Goal: Book appointment/travel/reservation

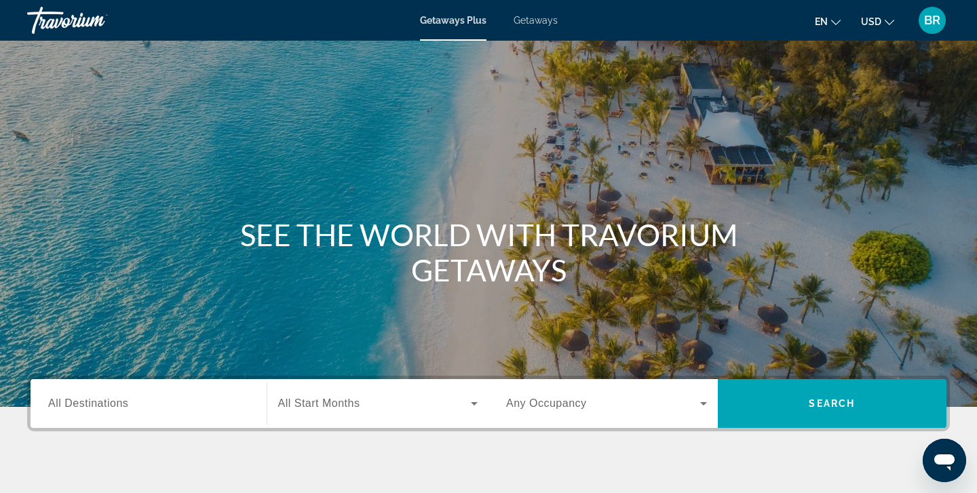
click at [59, 403] on span "All Destinations" at bounding box center [88, 404] width 80 height 12
click at [59, 403] on input "Destination All Destinations" at bounding box center [148, 404] width 201 height 16
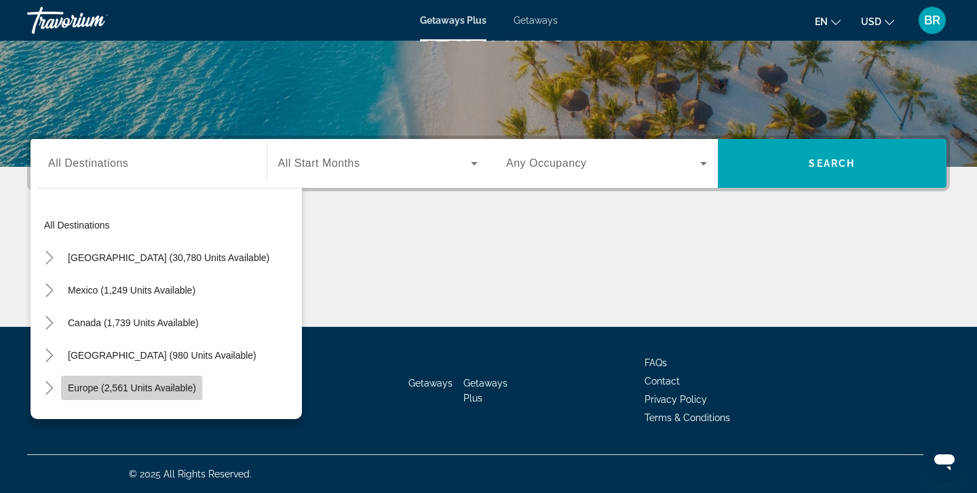
click at [80, 389] on span "Europe (2,561 units available)" at bounding box center [132, 388] width 128 height 11
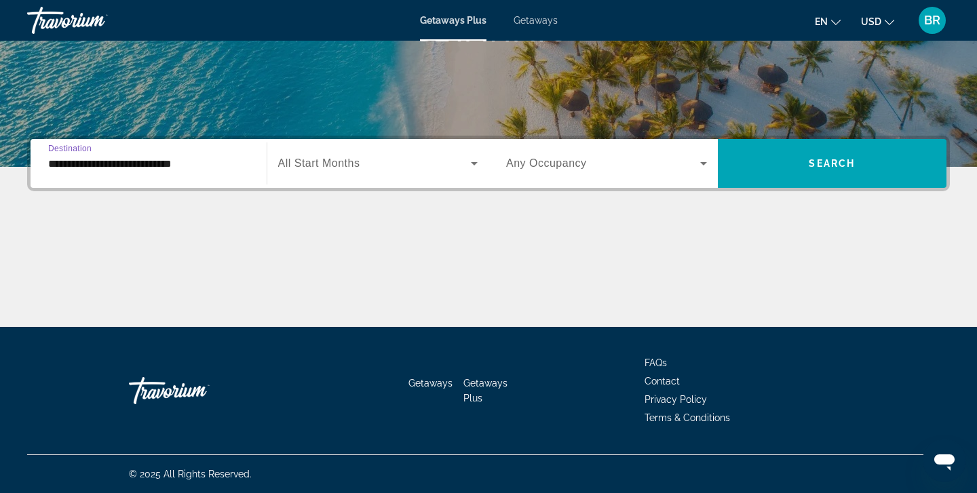
click at [72, 163] on input "**********" at bounding box center [148, 164] width 201 height 16
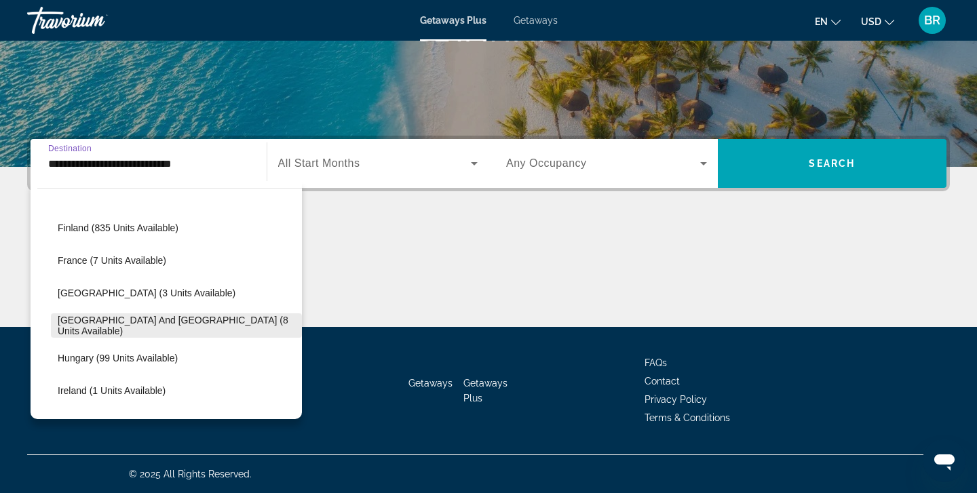
scroll to position [314, 0]
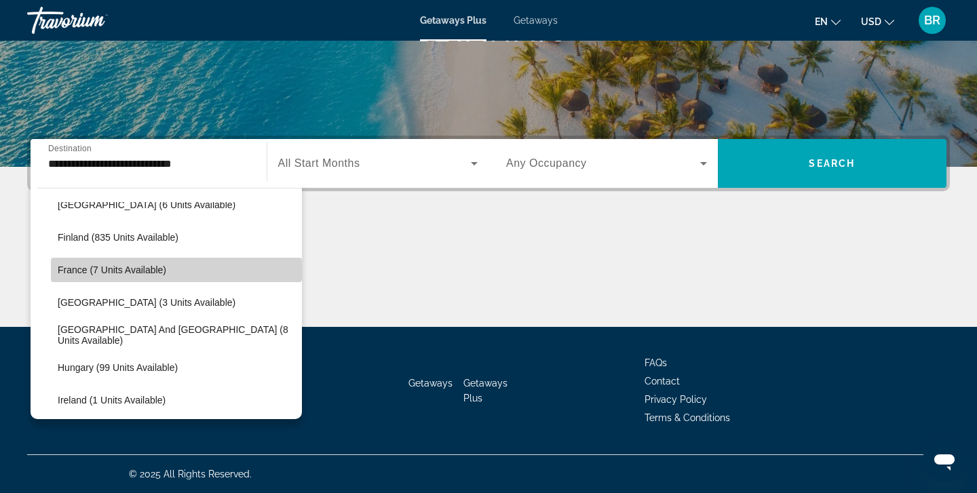
click at [79, 269] on span "France (7 units available)" at bounding box center [112, 270] width 109 height 11
type input "**********"
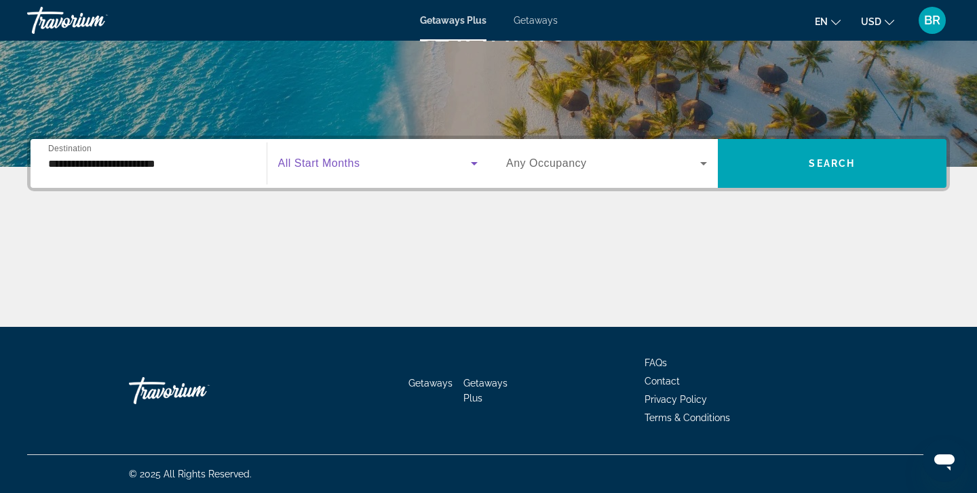
click at [475, 164] on icon "Search widget" at bounding box center [474, 163] width 7 height 3
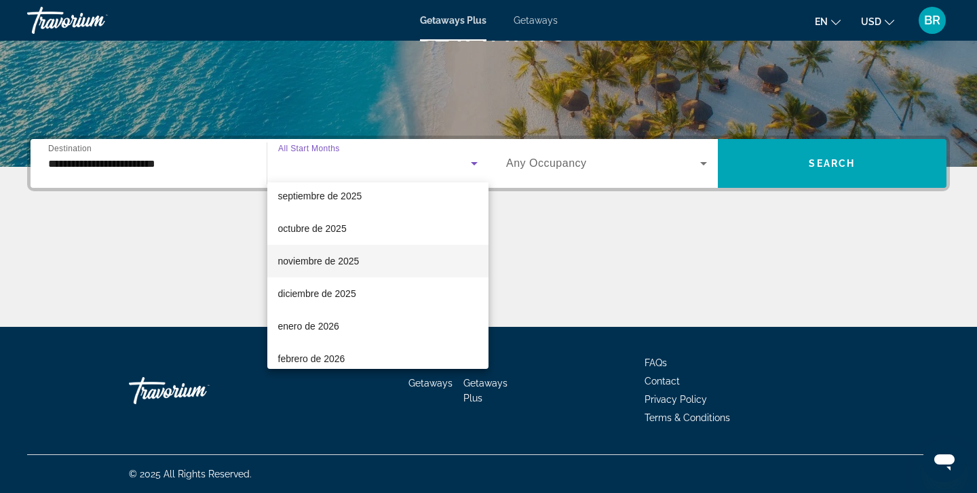
scroll to position [39, 0]
click at [303, 293] on span "diciembre de 2025" at bounding box center [317, 295] width 78 height 16
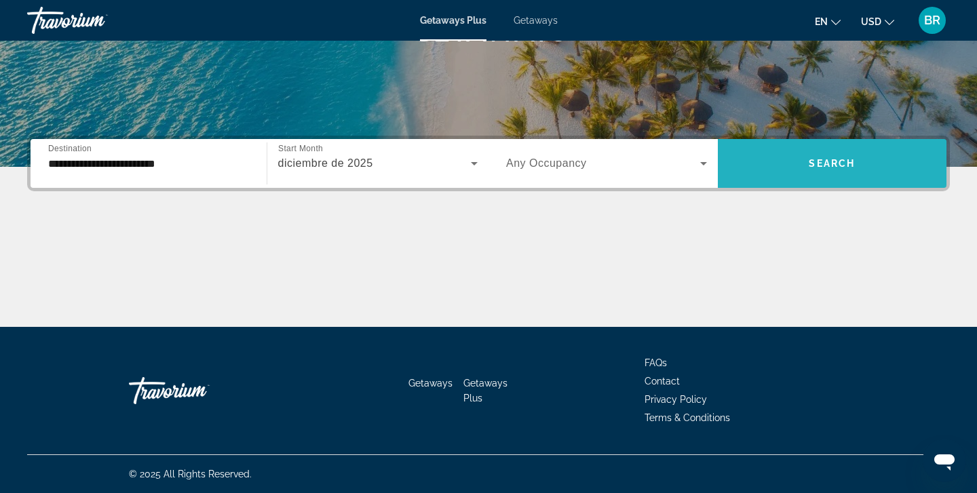
click at [837, 158] on span "Search" at bounding box center [832, 163] width 46 height 11
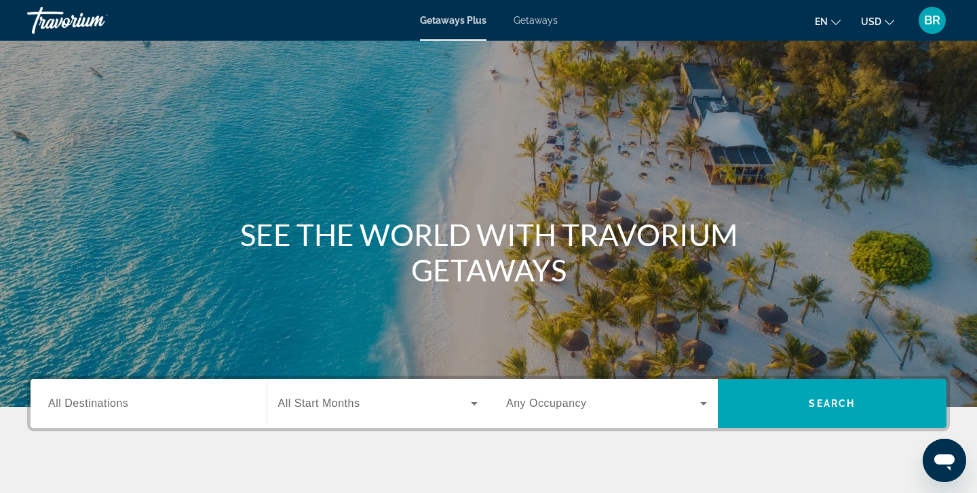
click at [74, 405] on span "All Destinations" at bounding box center [88, 404] width 80 height 12
click at [74, 405] on input "Destination All Destinations" at bounding box center [148, 404] width 201 height 16
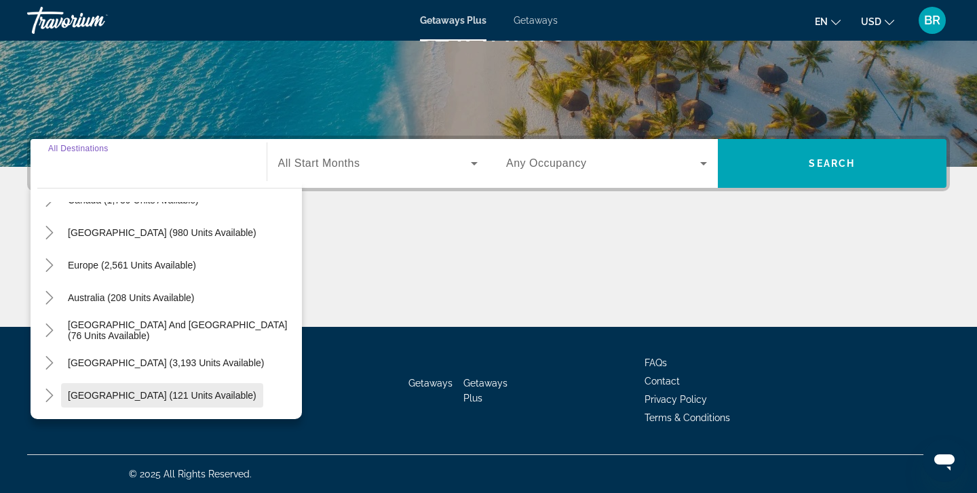
scroll to position [130, 0]
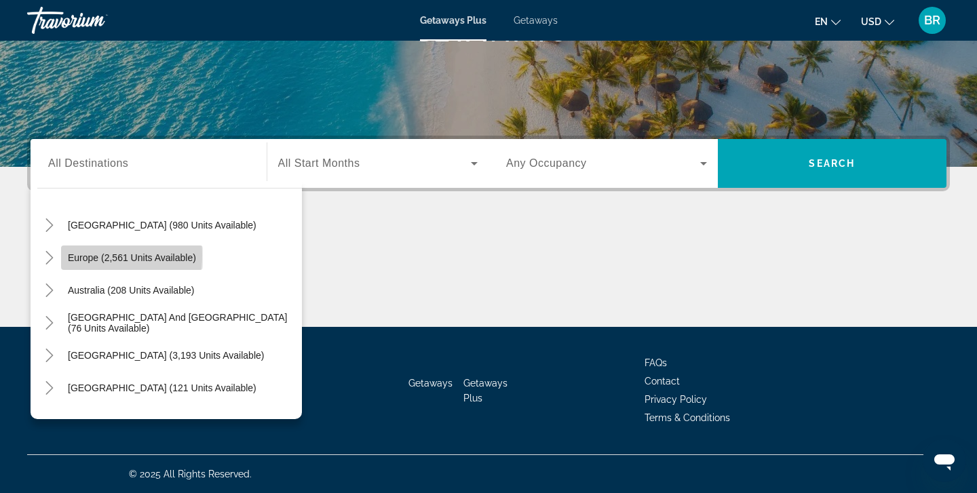
click at [69, 255] on span "Europe (2,561 units available)" at bounding box center [132, 258] width 128 height 11
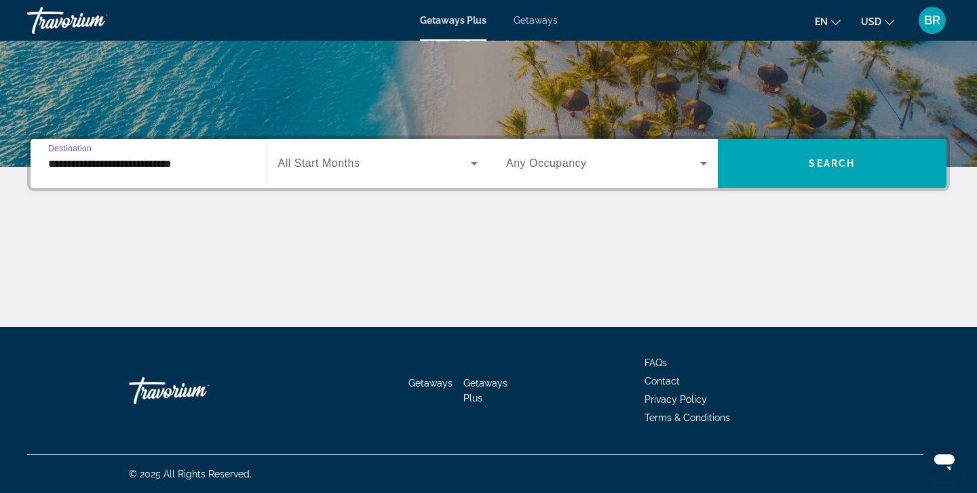
click at [67, 164] on input "**********" at bounding box center [148, 164] width 201 height 16
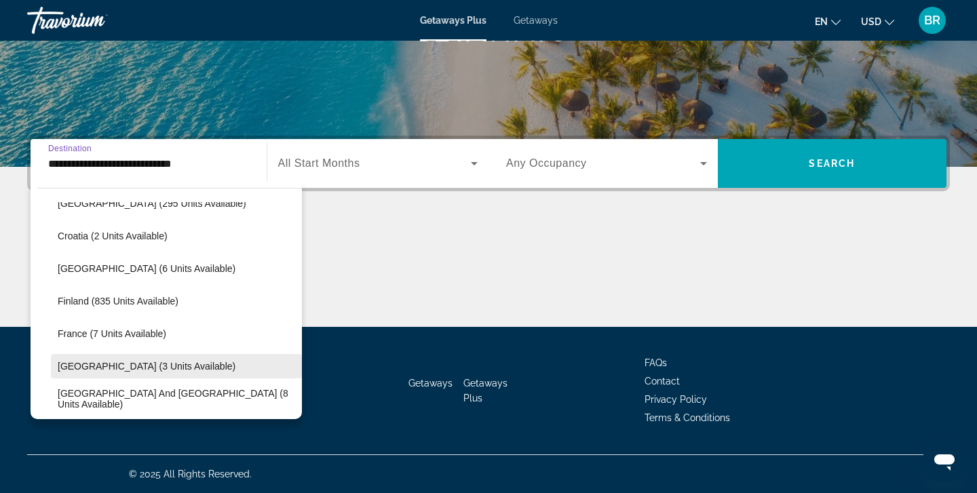
scroll to position [246, 0]
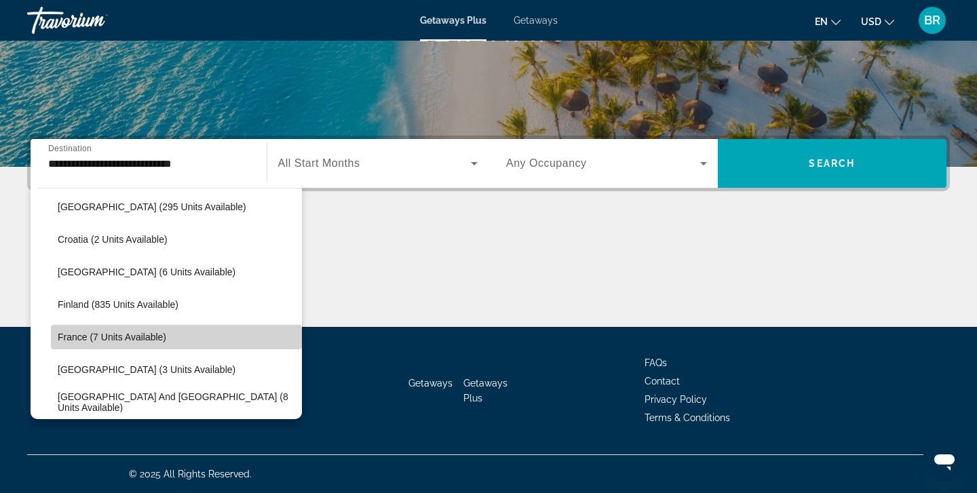
click at [75, 335] on span "France (7 units available)" at bounding box center [112, 337] width 109 height 11
type input "**********"
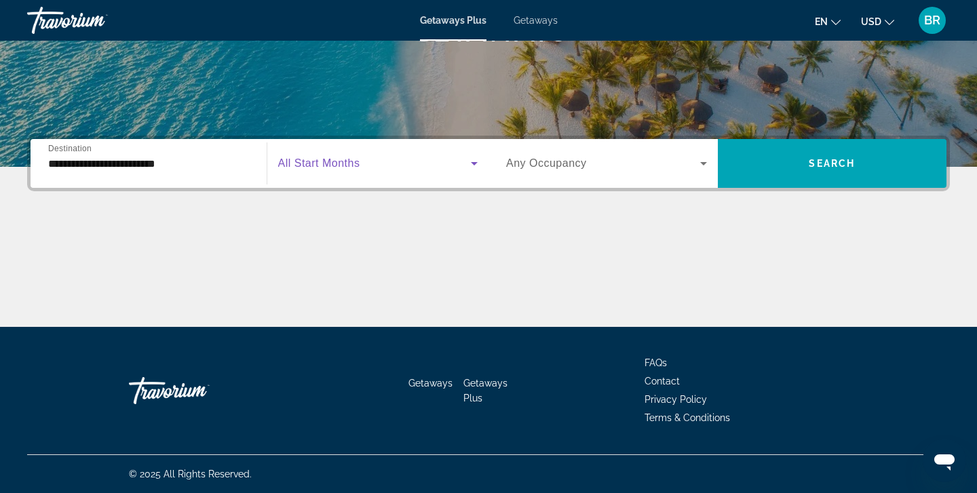
click at [478, 162] on icon "Search widget" at bounding box center [474, 163] width 16 height 16
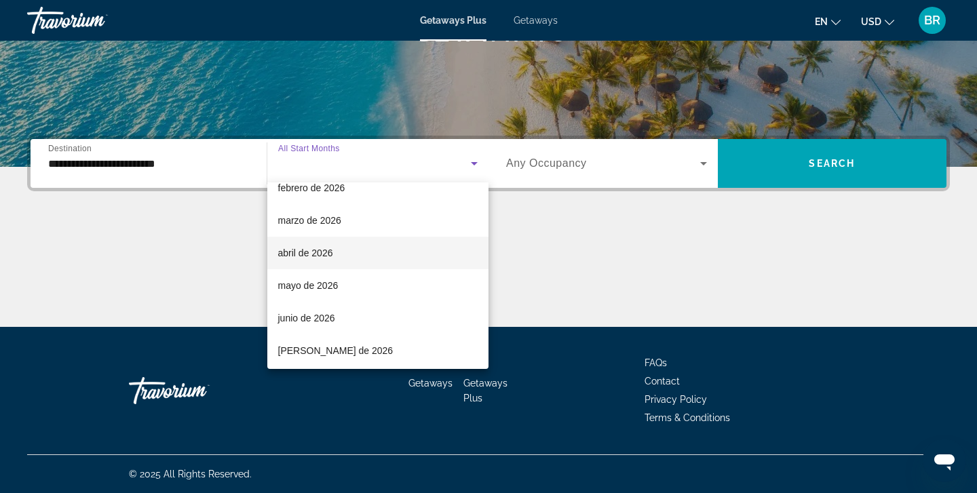
scroll to position [212, 0]
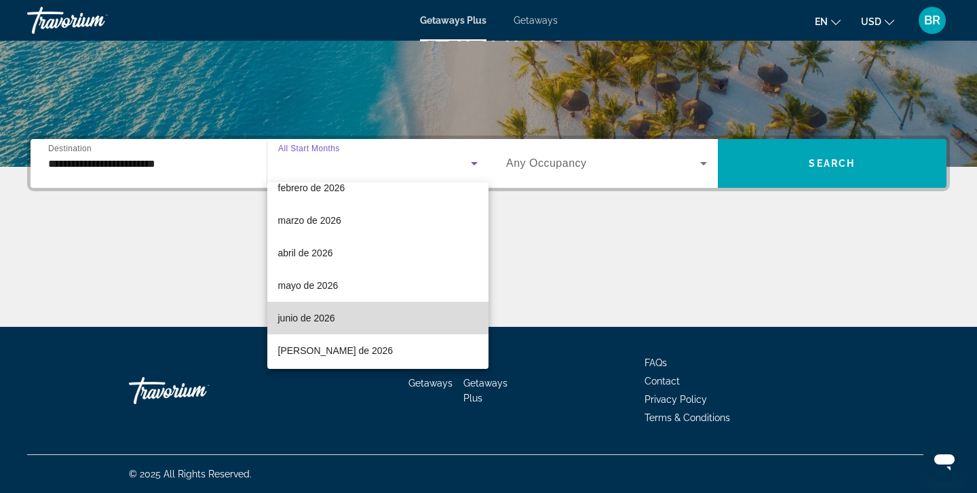
click at [299, 317] on span "junio de 2026" at bounding box center [306, 318] width 57 height 16
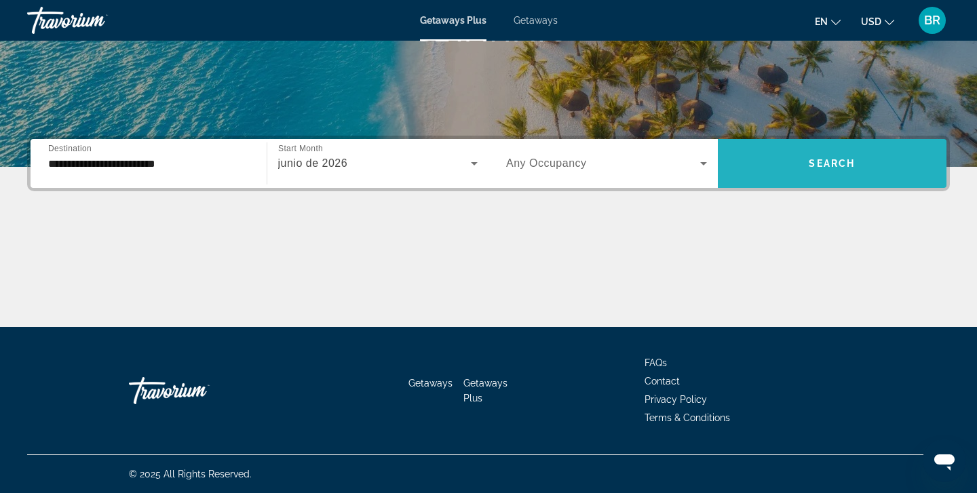
click at [839, 162] on span "Search" at bounding box center [832, 163] width 46 height 11
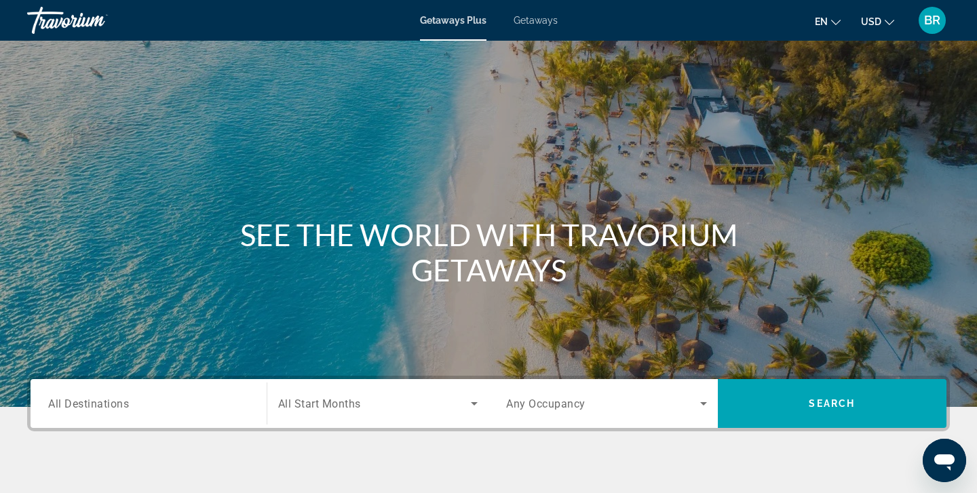
click at [62, 405] on span "All Destinations" at bounding box center [88, 403] width 81 height 13
click at [62, 405] on input "Destination All Destinations" at bounding box center [148, 404] width 201 height 16
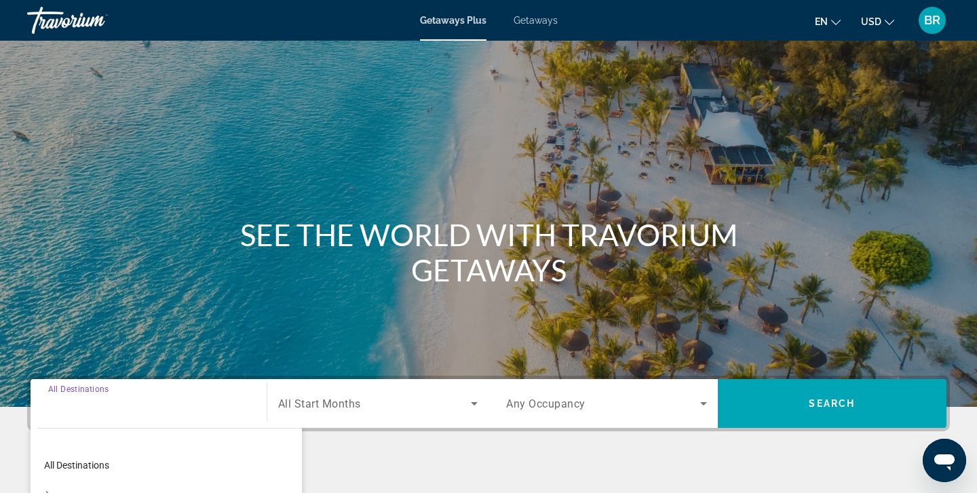
scroll to position [240, 0]
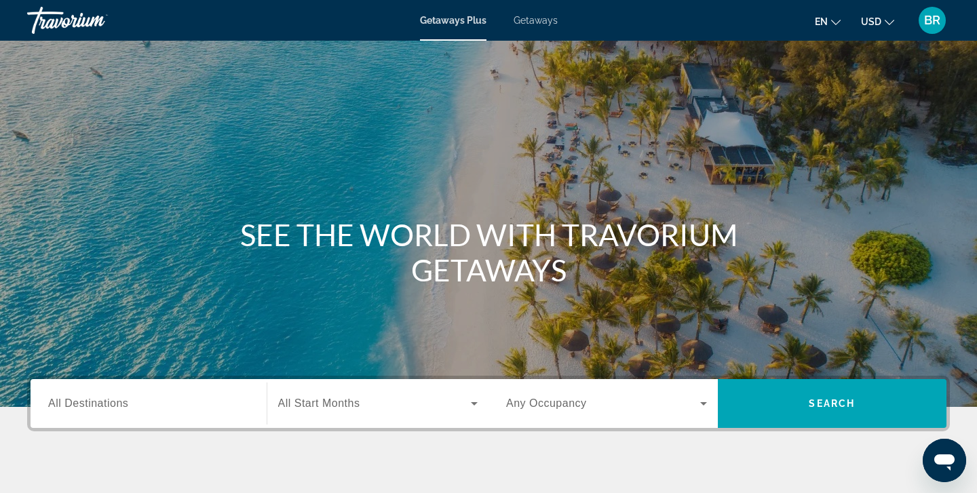
click at [66, 404] on span "All Destinations" at bounding box center [88, 404] width 80 height 12
click at [66, 404] on input "Destination All Destinations" at bounding box center [148, 404] width 201 height 16
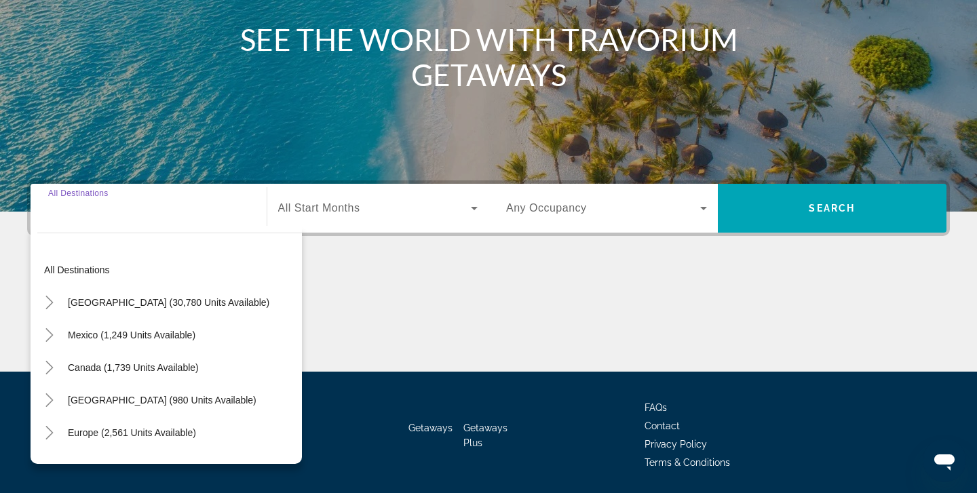
scroll to position [240, 0]
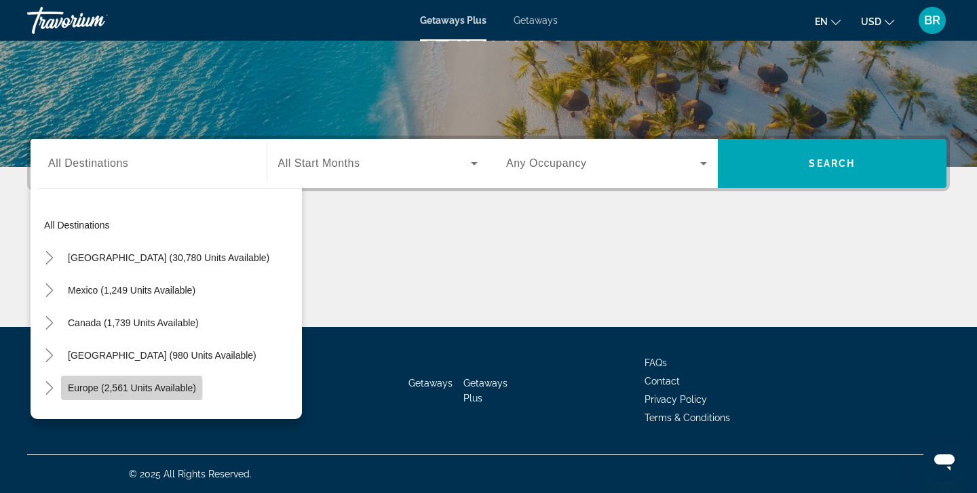
click at [75, 390] on span "Europe (2,561 units available)" at bounding box center [132, 388] width 128 height 11
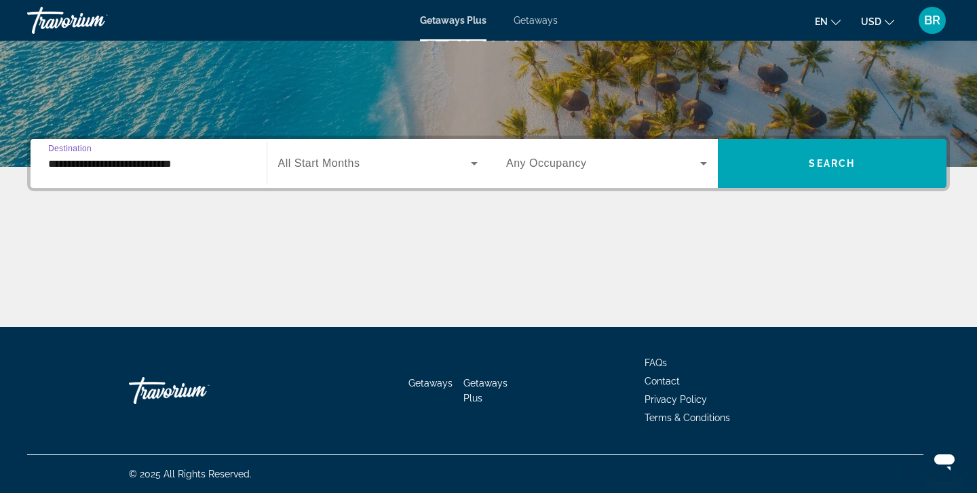
click at [73, 161] on input "**********" at bounding box center [148, 164] width 201 height 16
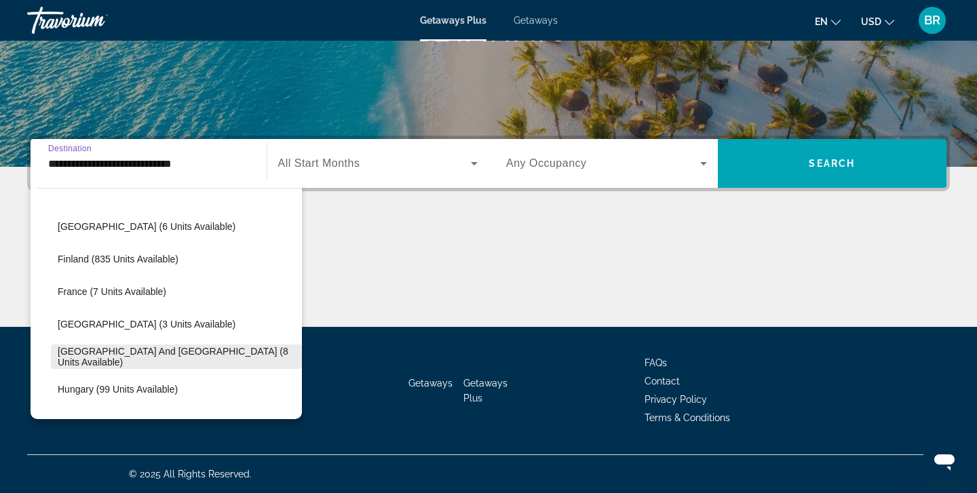
scroll to position [289, 0]
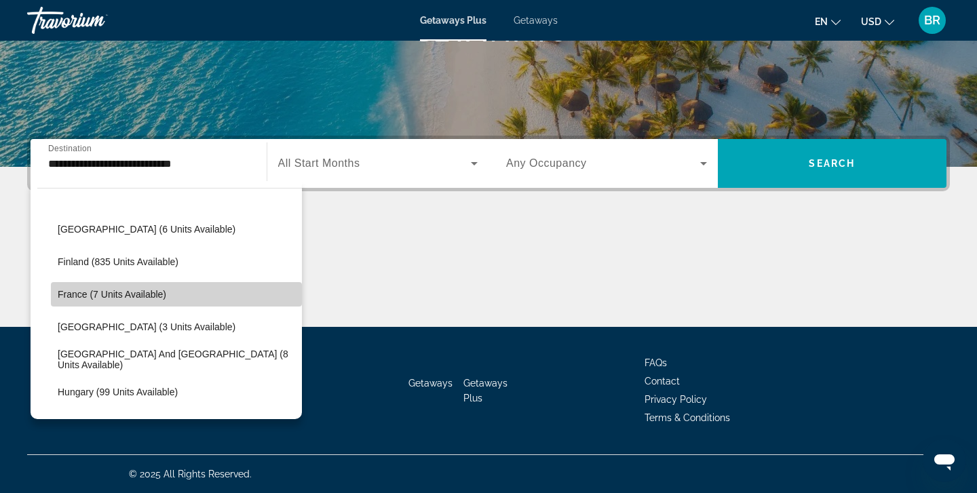
click at [73, 298] on span "France (7 units available)" at bounding box center [112, 294] width 109 height 11
type input "**********"
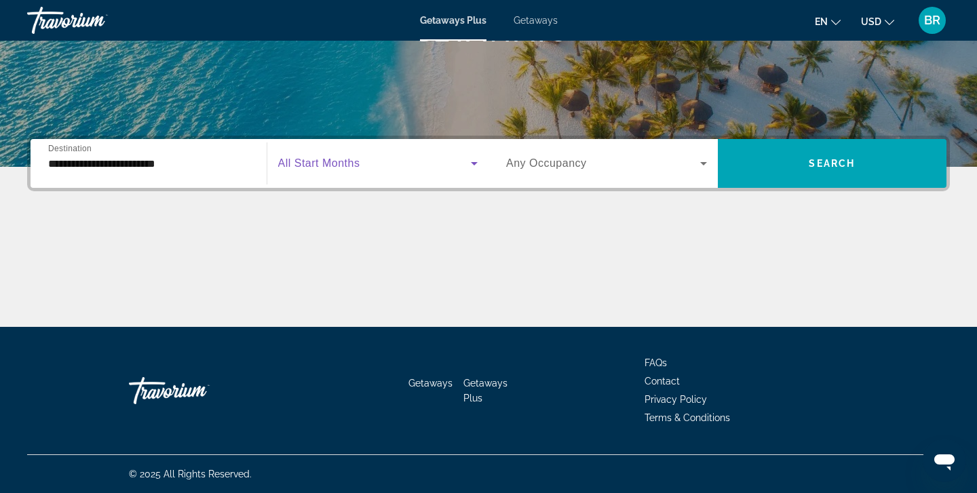
click at [477, 162] on icon "Search widget" at bounding box center [474, 163] width 16 height 16
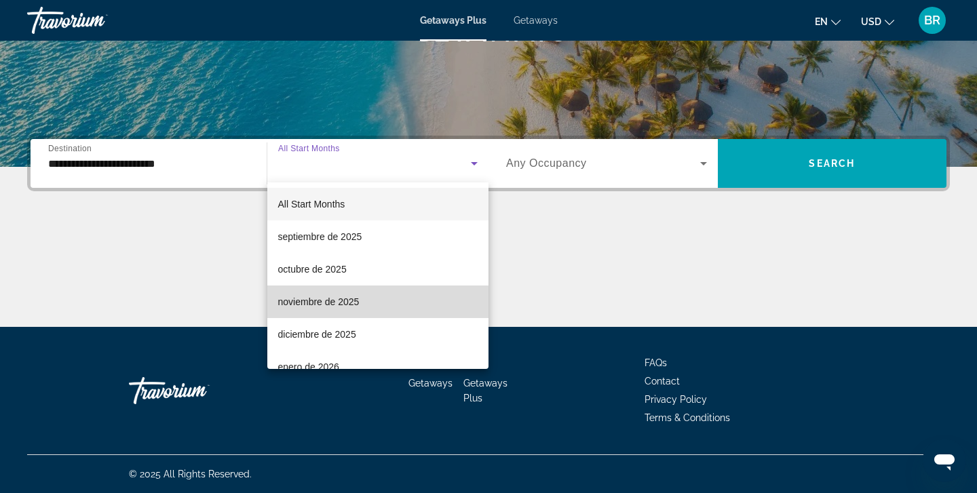
click at [303, 303] on span "noviembre de 2025" at bounding box center [318, 302] width 81 height 16
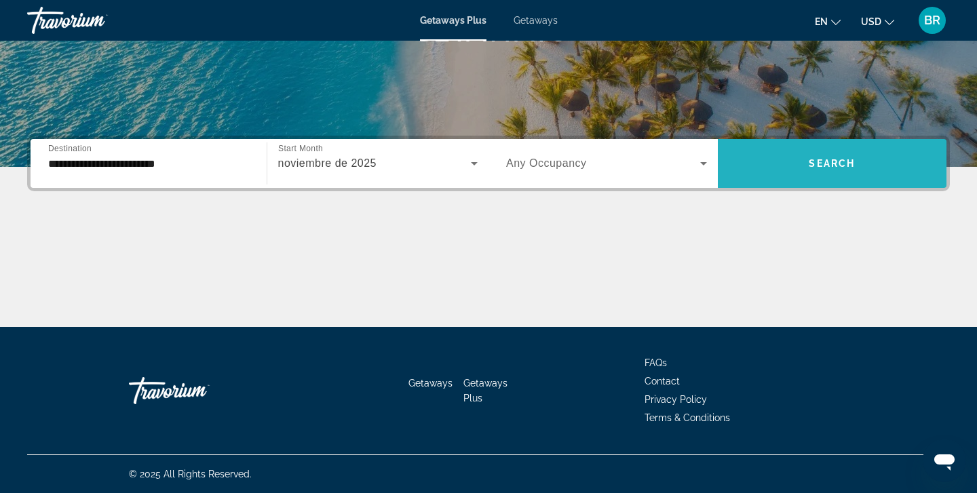
click at [840, 160] on span "Search" at bounding box center [832, 163] width 46 height 11
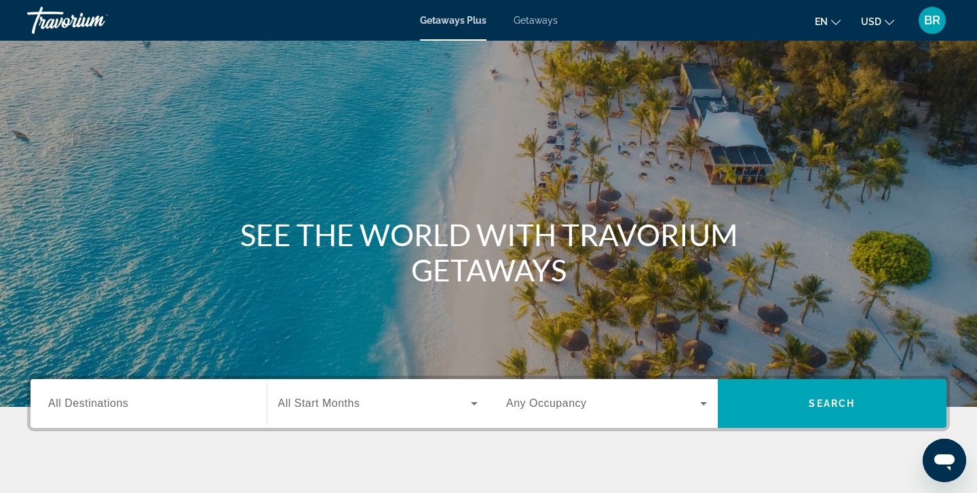
click at [60, 401] on span "All Destinations" at bounding box center [88, 404] width 80 height 12
click at [60, 401] on input "Destination All Destinations" at bounding box center [148, 404] width 201 height 16
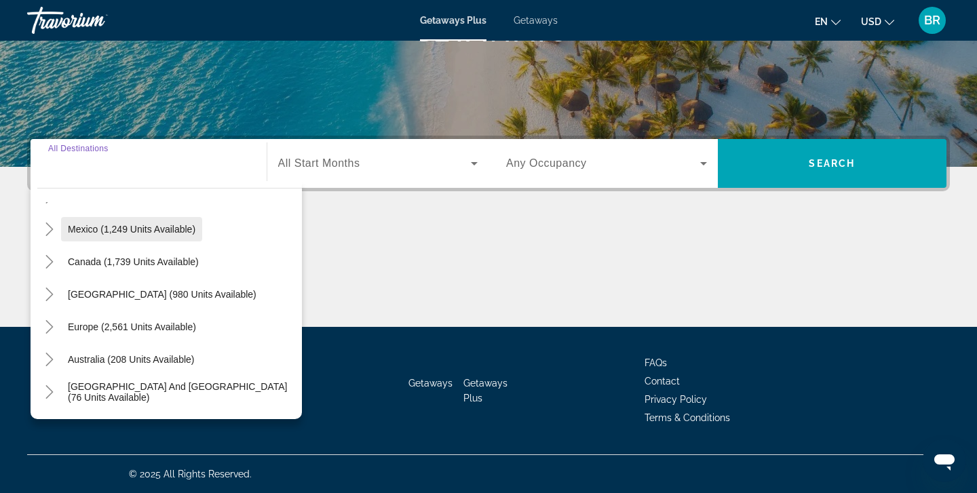
scroll to position [62, 0]
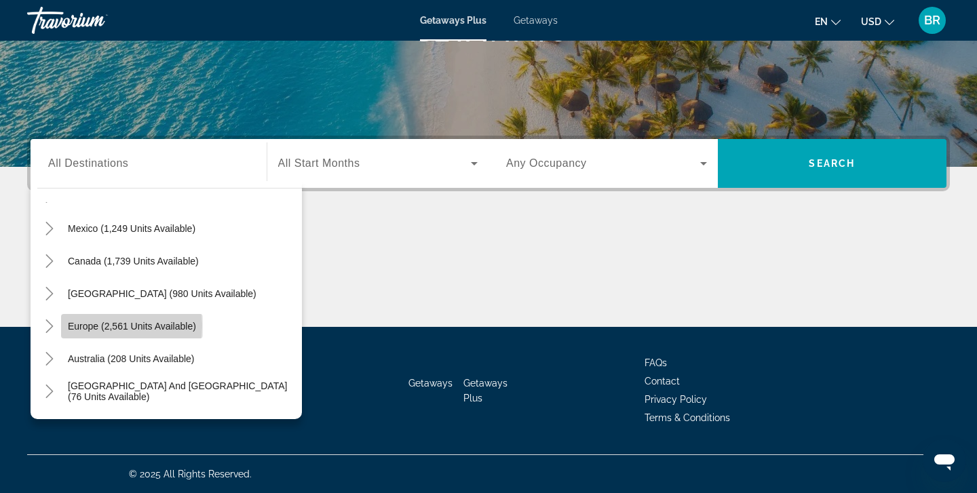
click at [92, 326] on span "Europe (2,561 units available)" at bounding box center [132, 326] width 128 height 11
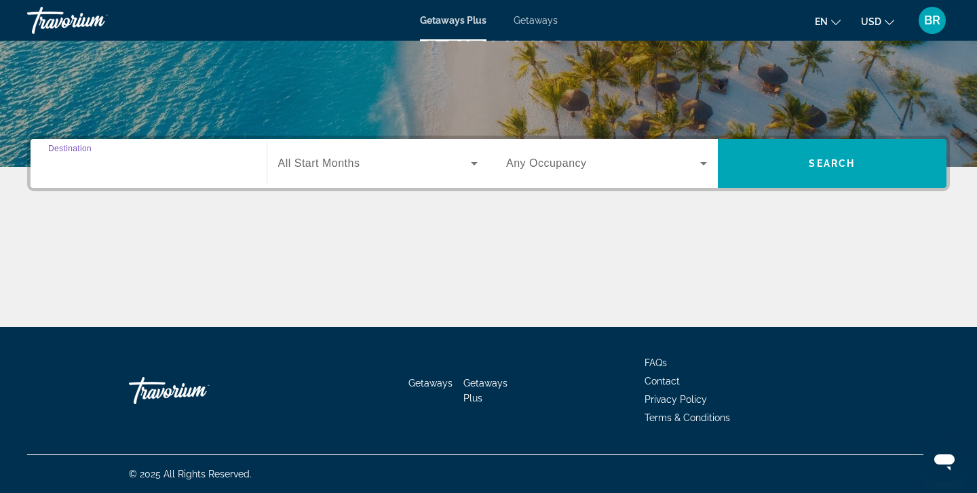
type input "**********"
click at [476, 162] on icon "Search widget" at bounding box center [474, 163] width 16 height 16
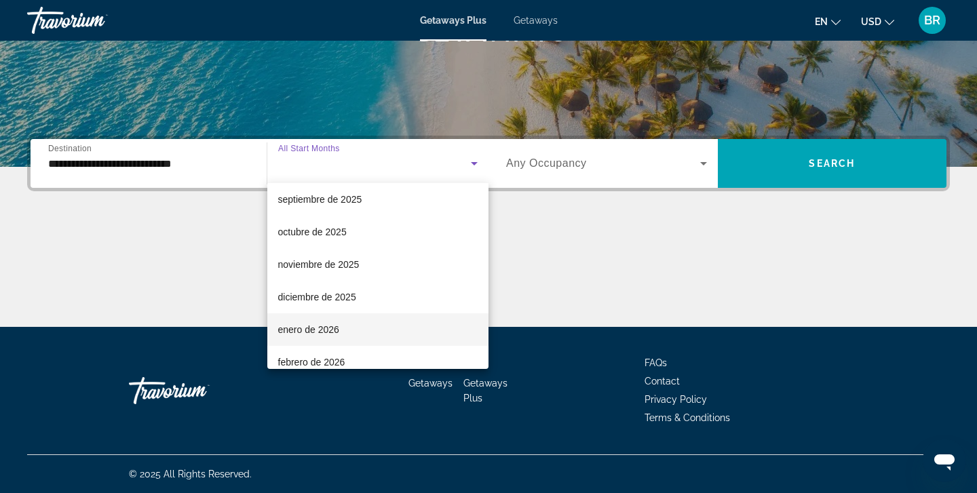
scroll to position [33, 0]
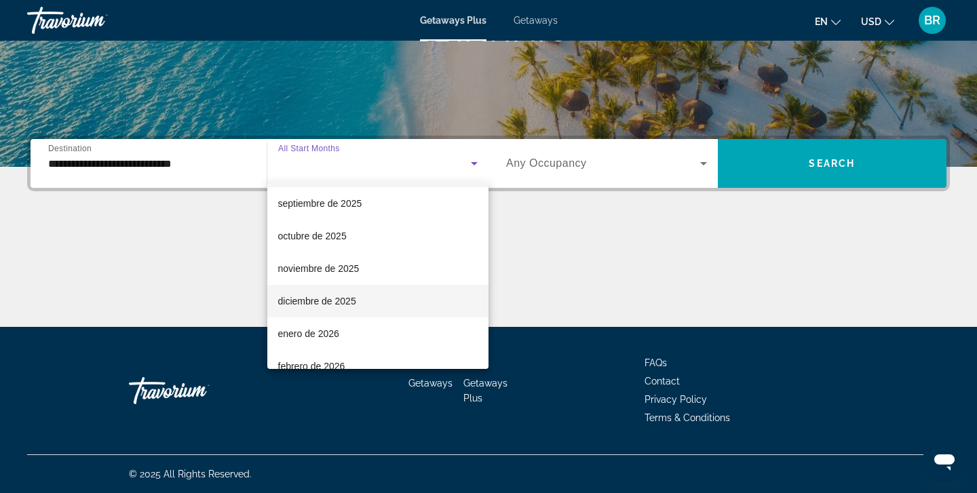
click at [303, 301] on span "diciembre de 2025" at bounding box center [317, 301] width 78 height 16
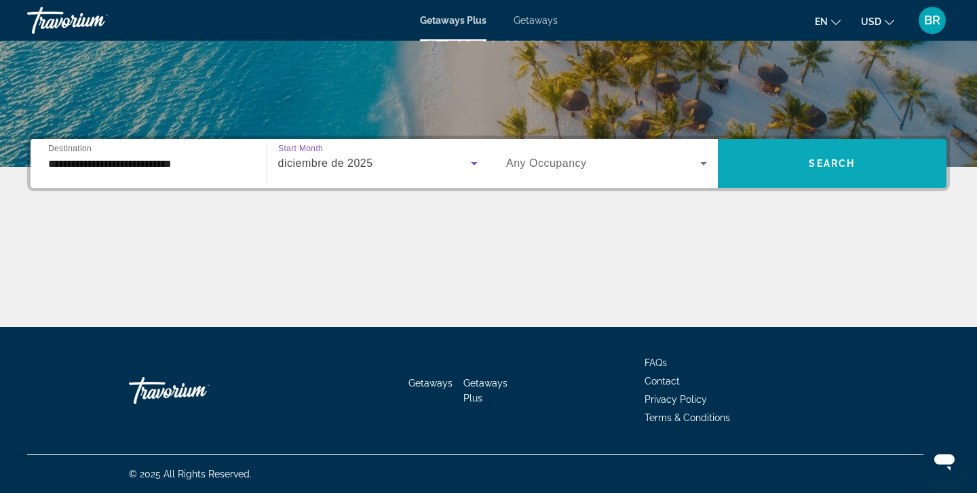
click at [839, 160] on span "Search" at bounding box center [832, 163] width 46 height 11
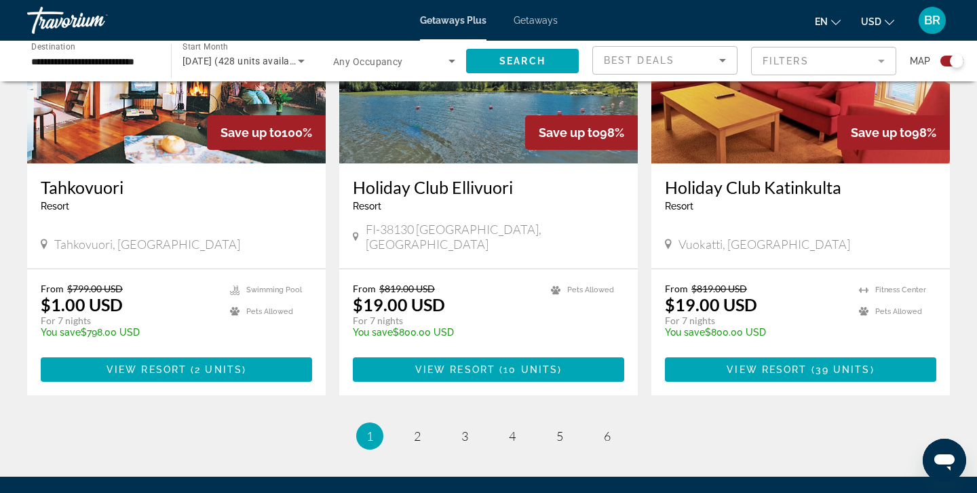
scroll to position [2005, 0]
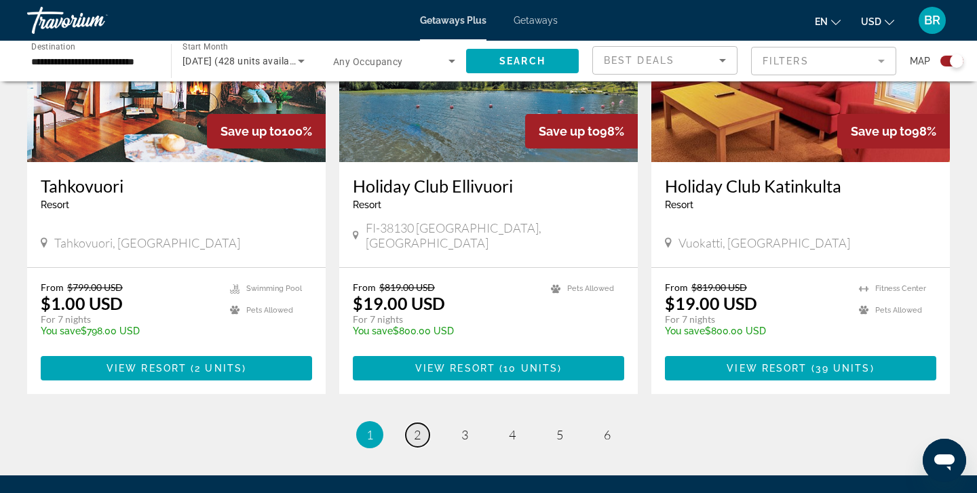
click at [417, 428] on span "2" at bounding box center [417, 435] width 7 height 15
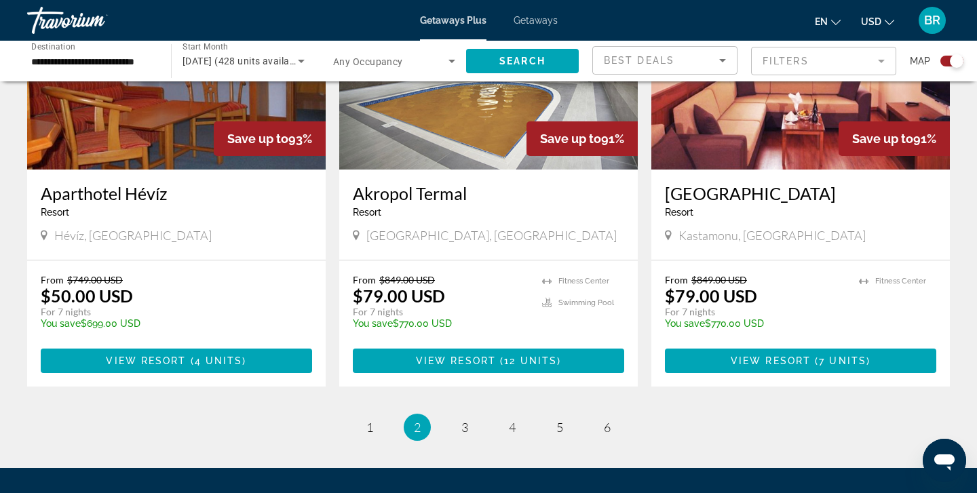
scroll to position [1995, 0]
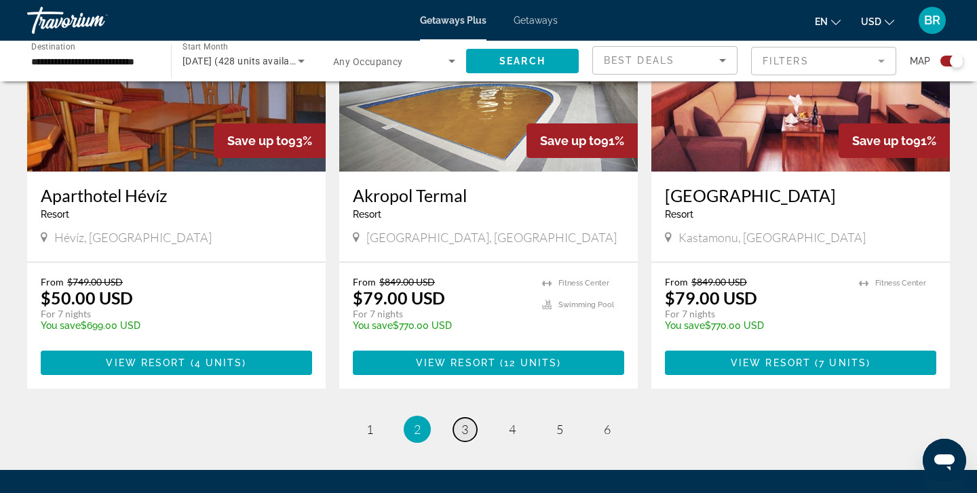
click at [464, 422] on span "3" at bounding box center [465, 429] width 7 height 15
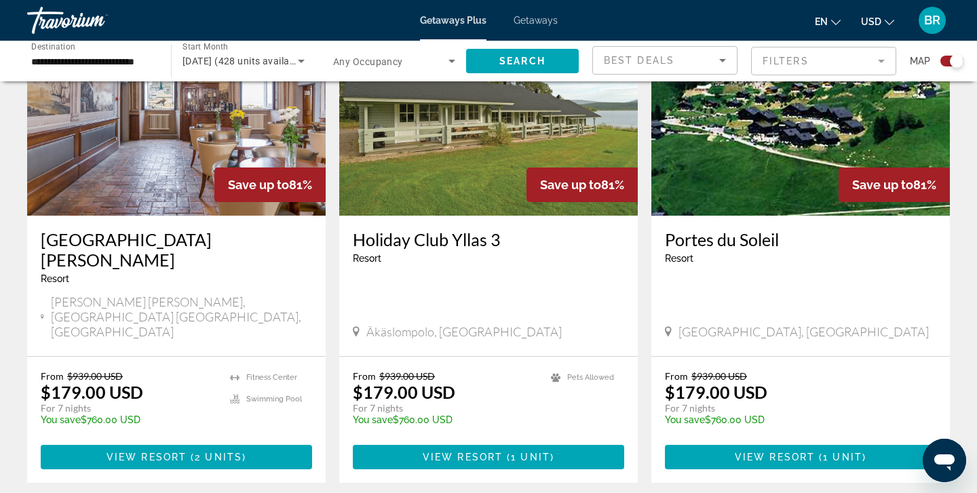
scroll to position [1956, 0]
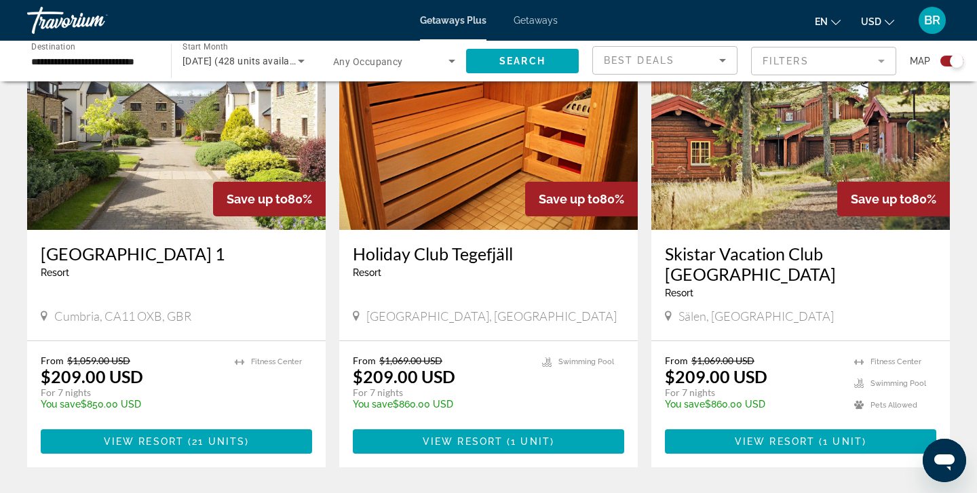
scroll to position [2069, 0]
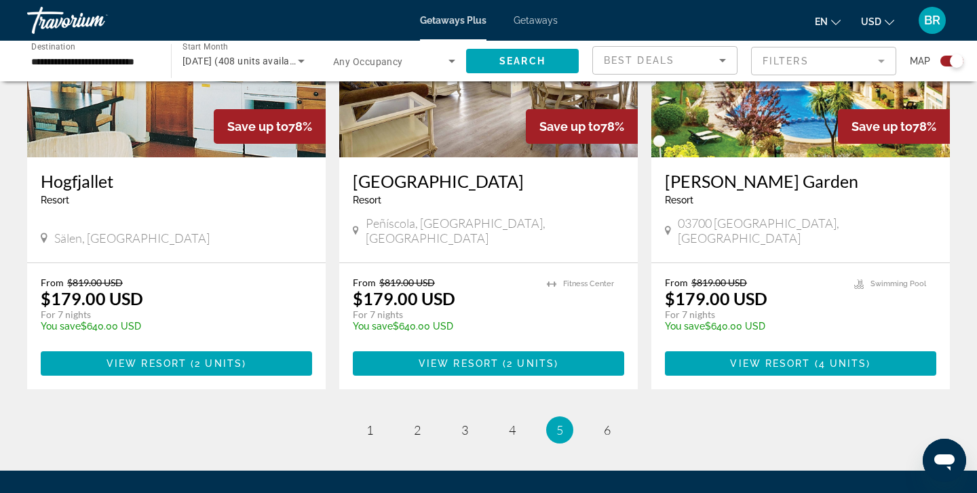
scroll to position [2071, 0]
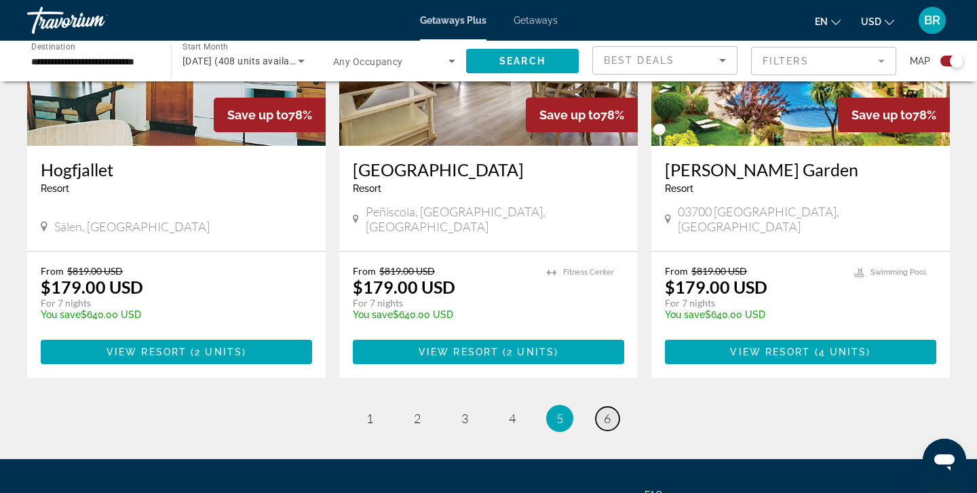
click at [610, 411] on span "6" at bounding box center [607, 418] width 7 height 15
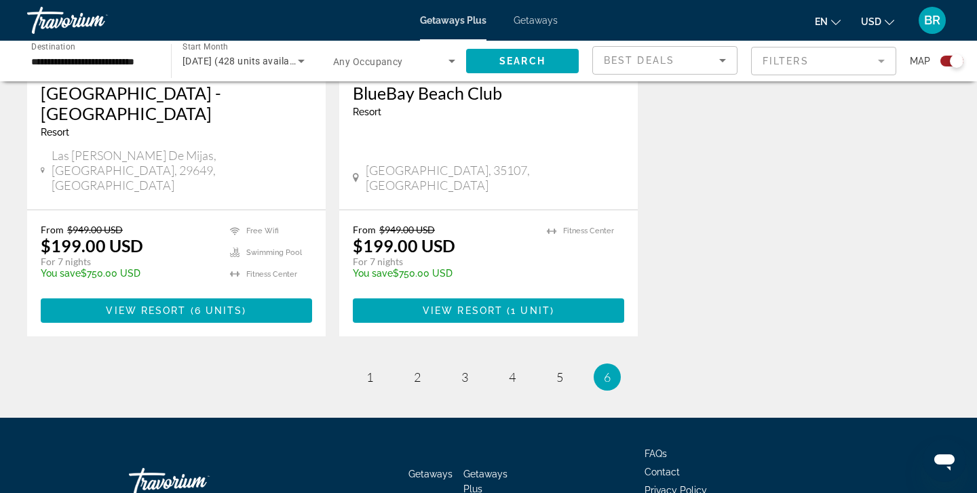
scroll to position [1657, 0]
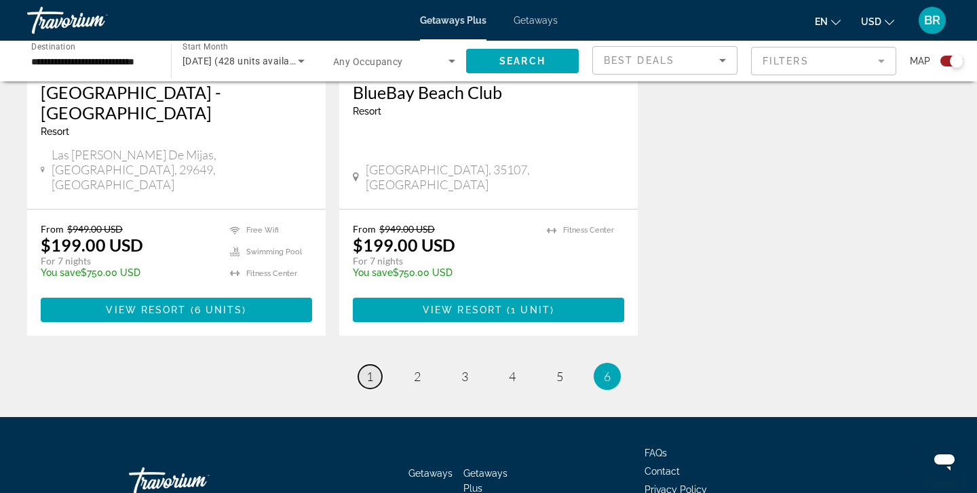
click at [372, 369] on span "1" at bounding box center [370, 376] width 7 height 15
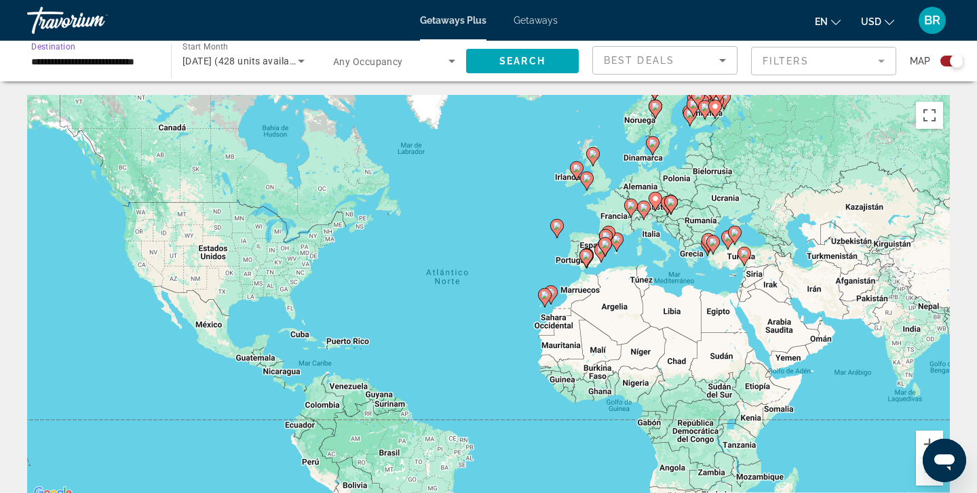
click at [108, 60] on input "**********" at bounding box center [92, 62] width 122 height 16
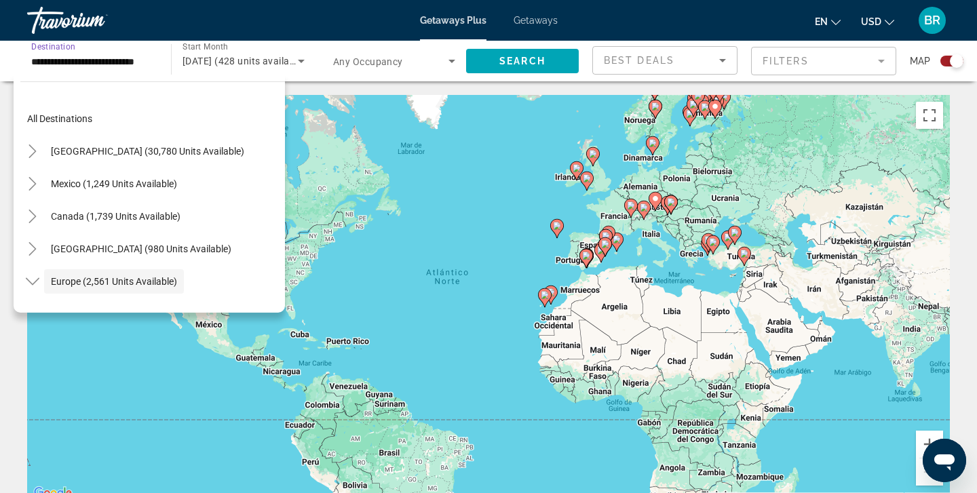
scroll to position [81, 0]
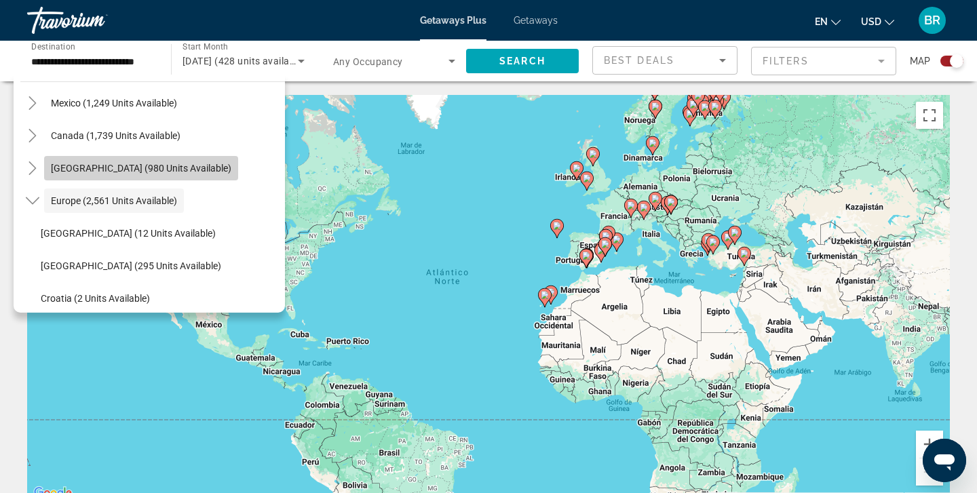
click at [79, 170] on span "[GEOGRAPHIC_DATA] (980 units available)" at bounding box center [141, 168] width 181 height 11
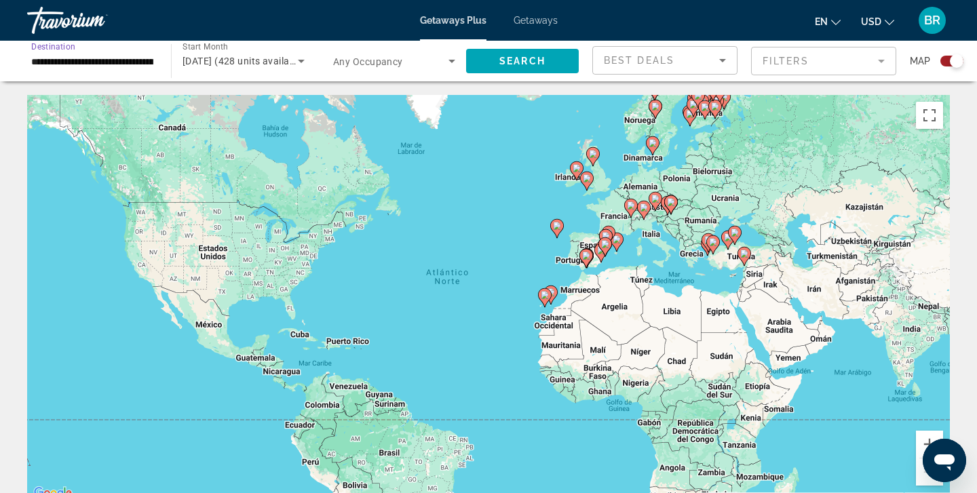
click at [77, 60] on input "**********" at bounding box center [92, 62] width 122 height 16
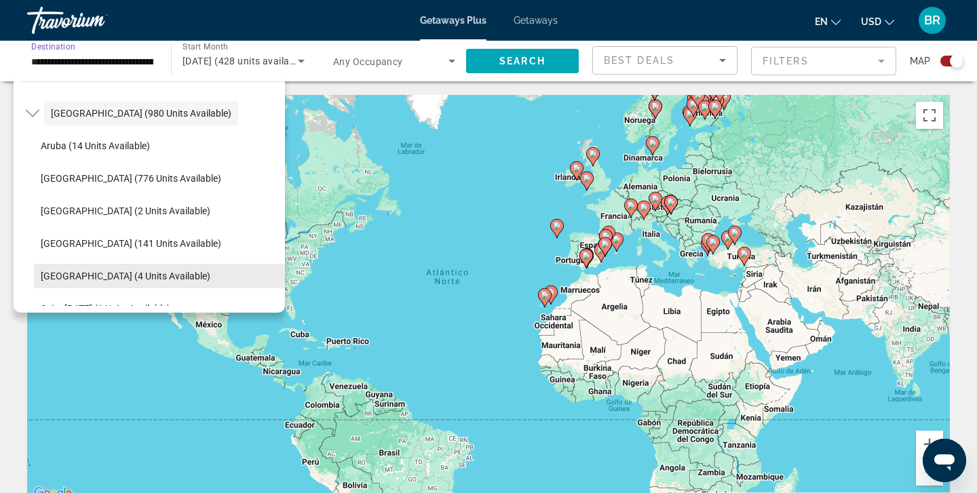
scroll to position [133, 0]
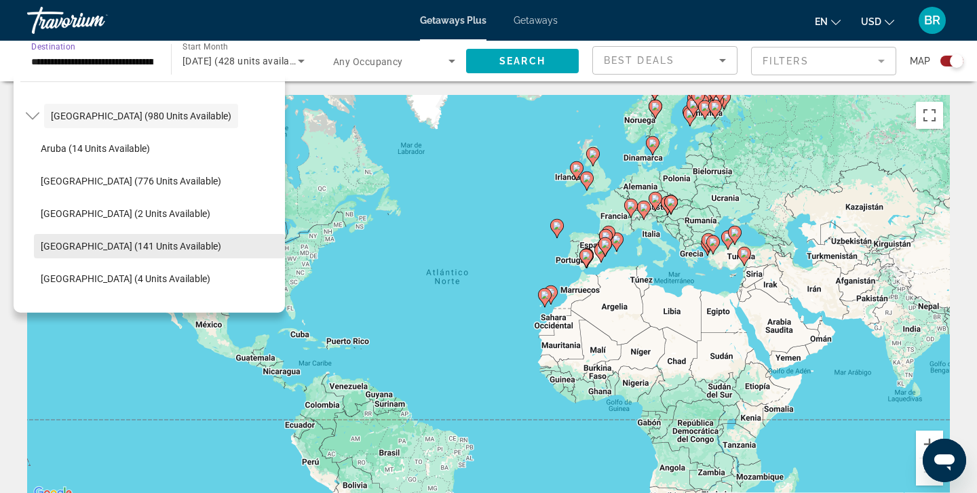
click at [75, 248] on span "[GEOGRAPHIC_DATA] (141 units available)" at bounding box center [131, 246] width 181 height 11
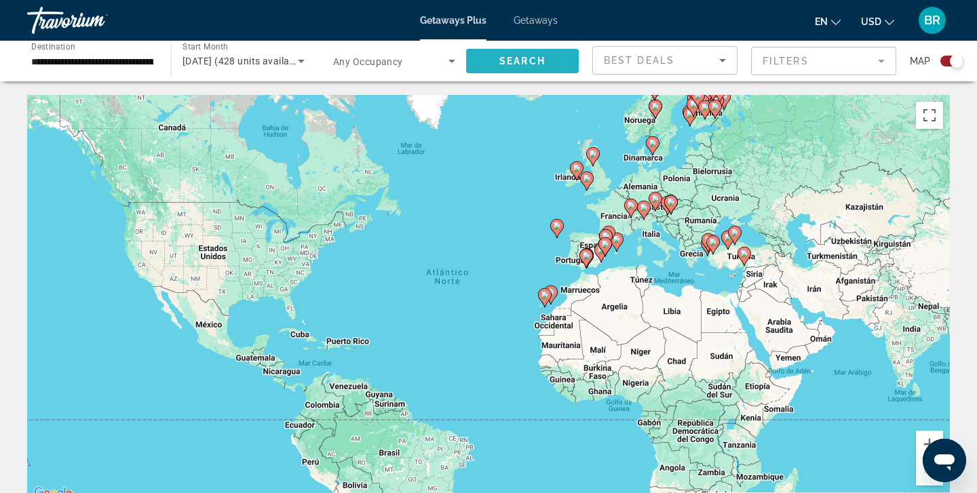
click at [527, 60] on span "Search" at bounding box center [523, 61] width 46 height 11
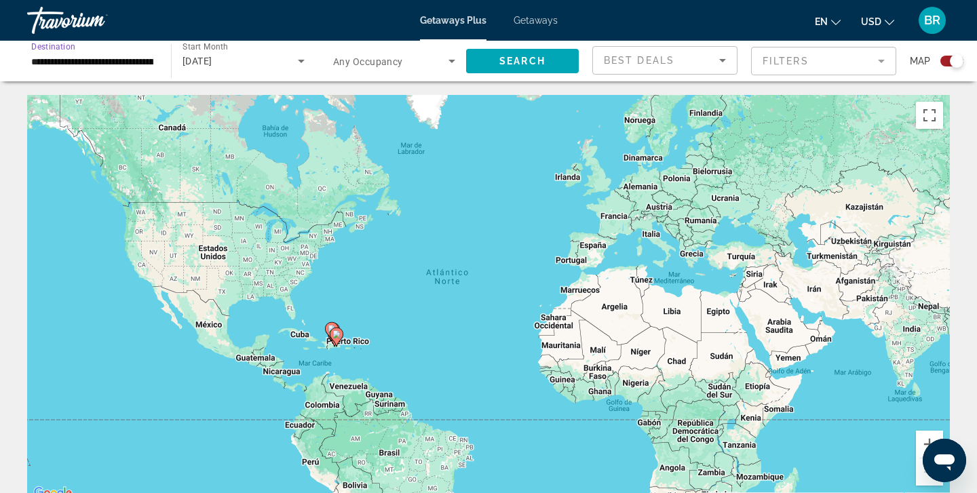
click at [101, 61] on input "**********" at bounding box center [92, 62] width 122 height 16
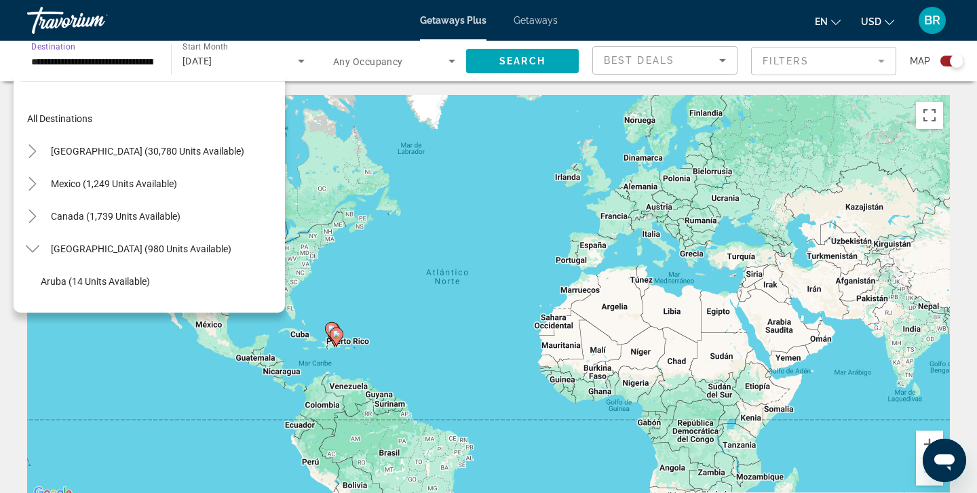
scroll to position [179, 0]
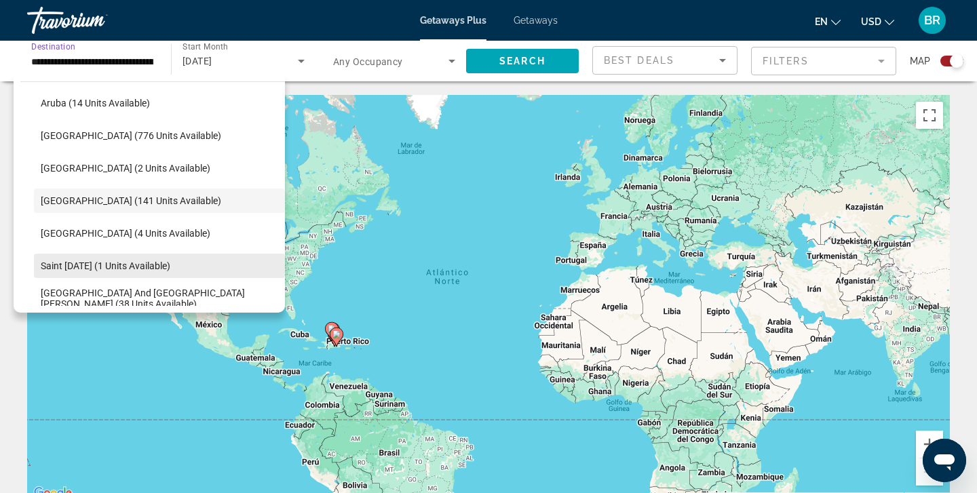
click at [74, 266] on span "Saint [DATE] (1 units available)" at bounding box center [106, 266] width 130 height 11
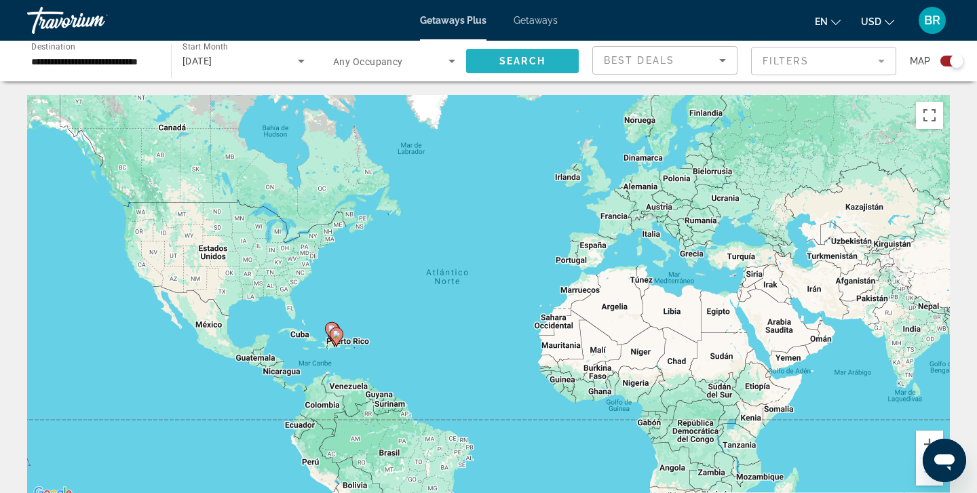
click at [528, 60] on span "Search" at bounding box center [523, 61] width 46 height 11
click at [73, 60] on input "**********" at bounding box center [92, 62] width 122 height 16
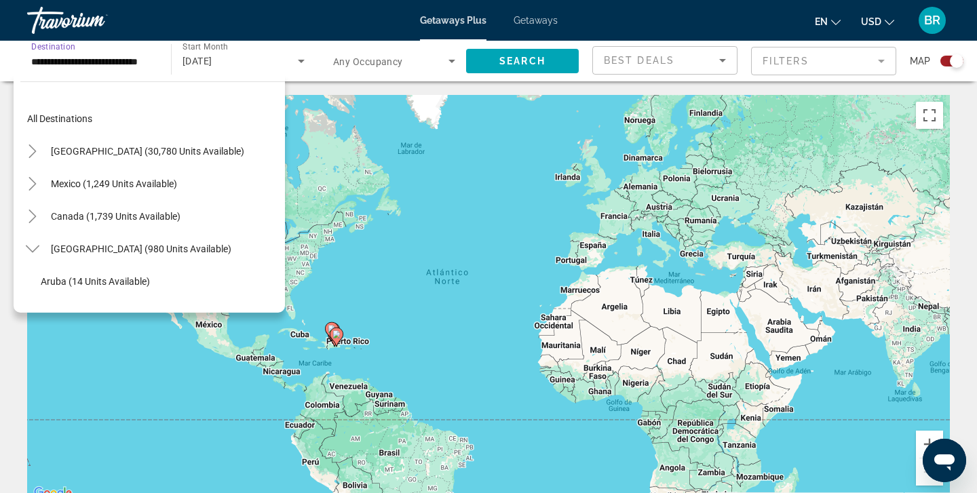
scroll to position [244, 0]
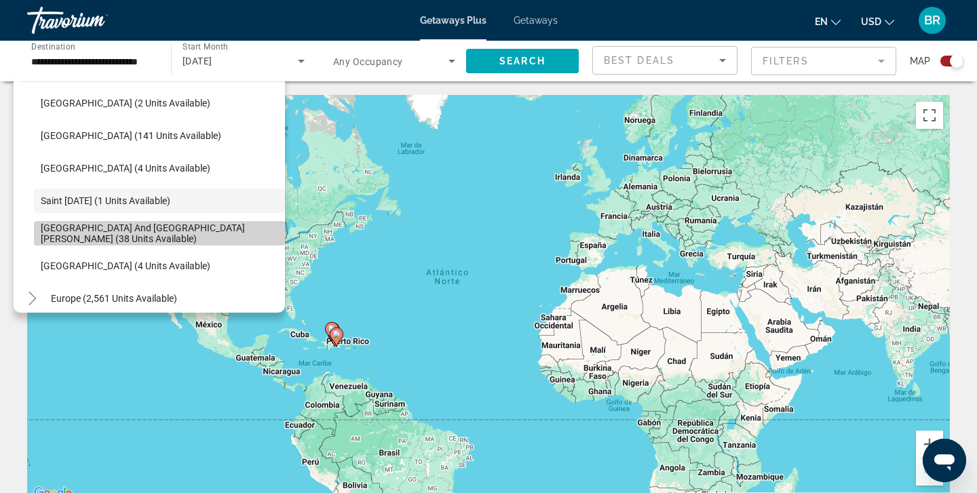
click at [95, 229] on span "[GEOGRAPHIC_DATA] and [GEOGRAPHIC_DATA][PERSON_NAME] (38 units available)" at bounding box center [160, 234] width 238 height 22
type input "**********"
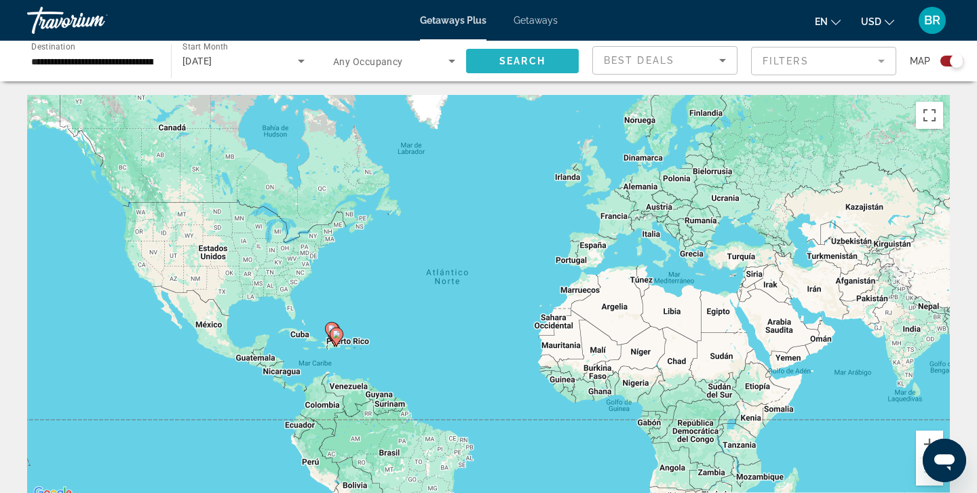
click at [522, 58] on span "Search" at bounding box center [523, 61] width 46 height 11
click at [94, 60] on input "**********" at bounding box center [92, 62] width 122 height 16
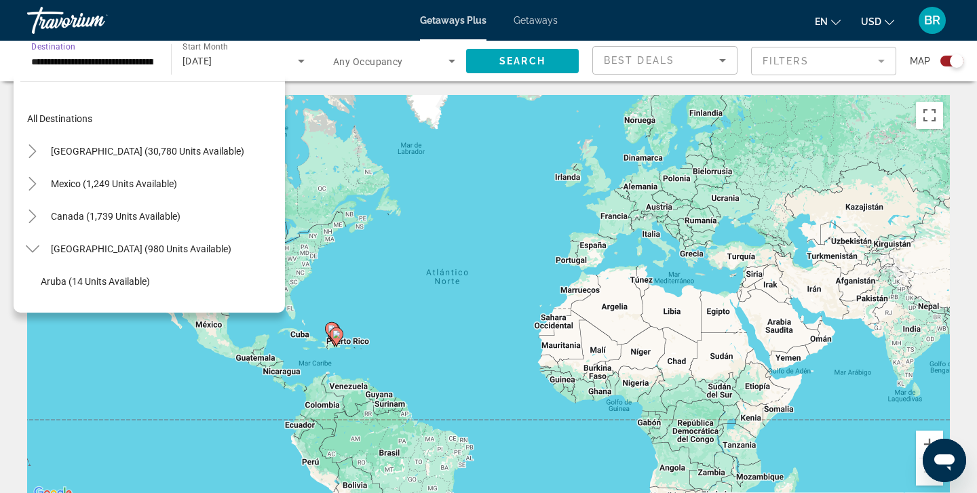
scroll to position [276, 0]
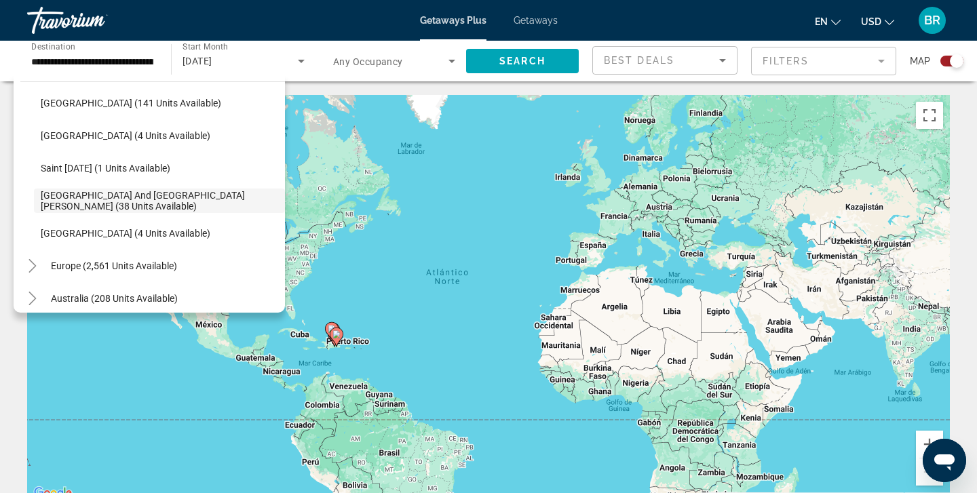
click at [398, 185] on div "Para activar la función de arrastrar con el teclado, presiona Alt + Intro. Una …" at bounding box center [488, 298] width 923 height 407
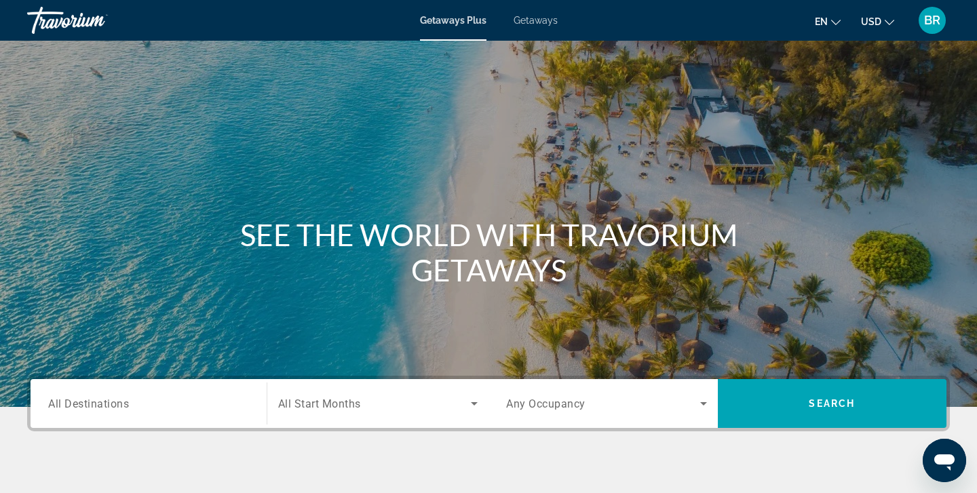
click at [113, 406] on span "All Destinations" at bounding box center [88, 403] width 81 height 13
click at [113, 406] on input "Destination All Destinations" at bounding box center [148, 404] width 201 height 16
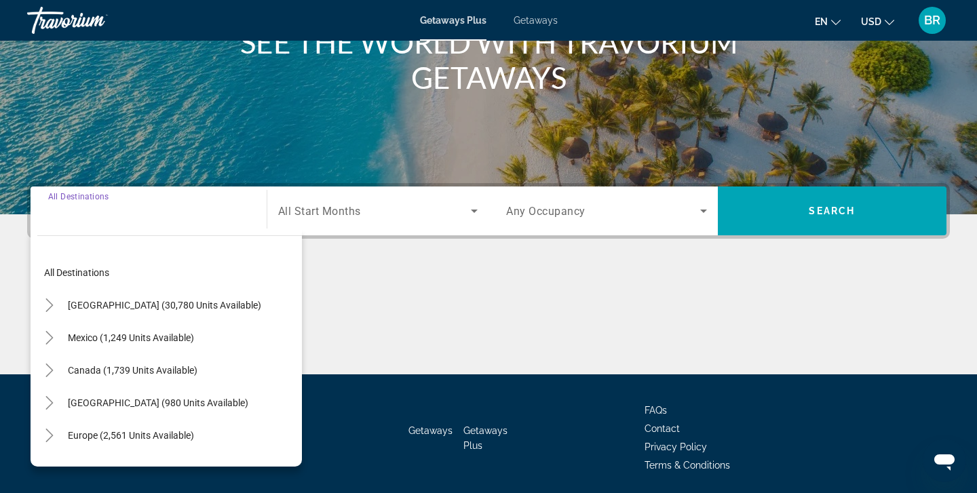
scroll to position [240, 0]
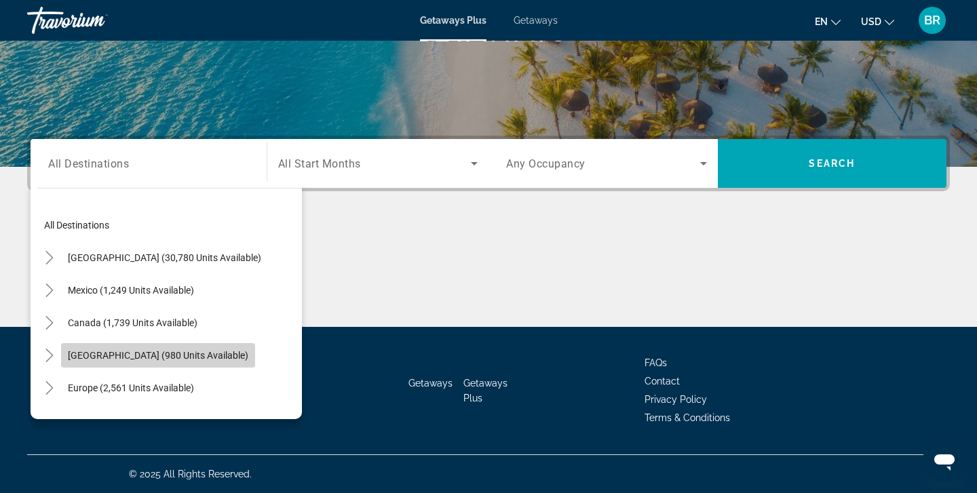
click at [88, 358] on span "[GEOGRAPHIC_DATA] (980 units available)" at bounding box center [158, 355] width 181 height 11
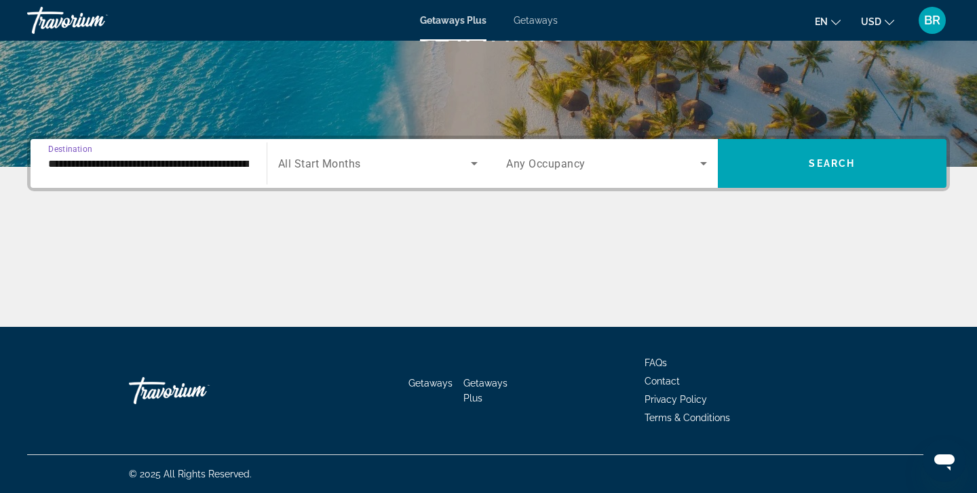
click at [89, 168] on input "**********" at bounding box center [148, 164] width 201 height 16
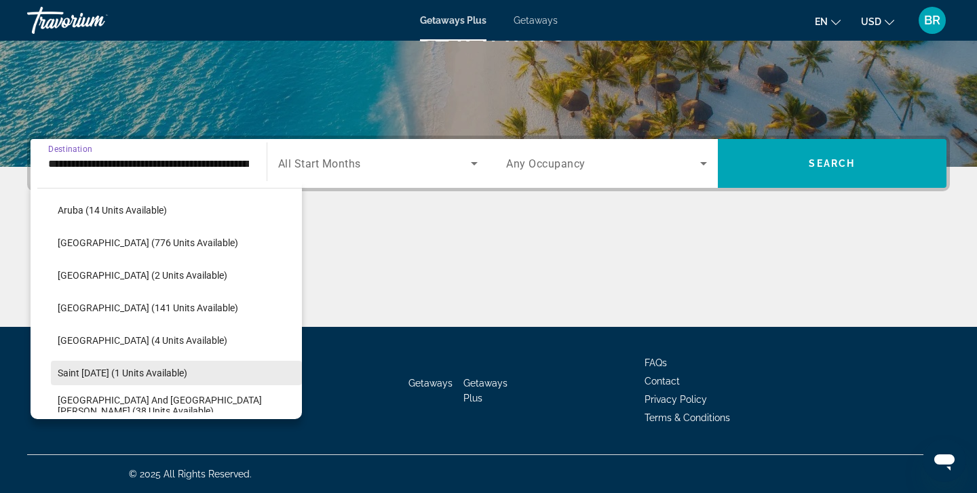
scroll to position [227, 0]
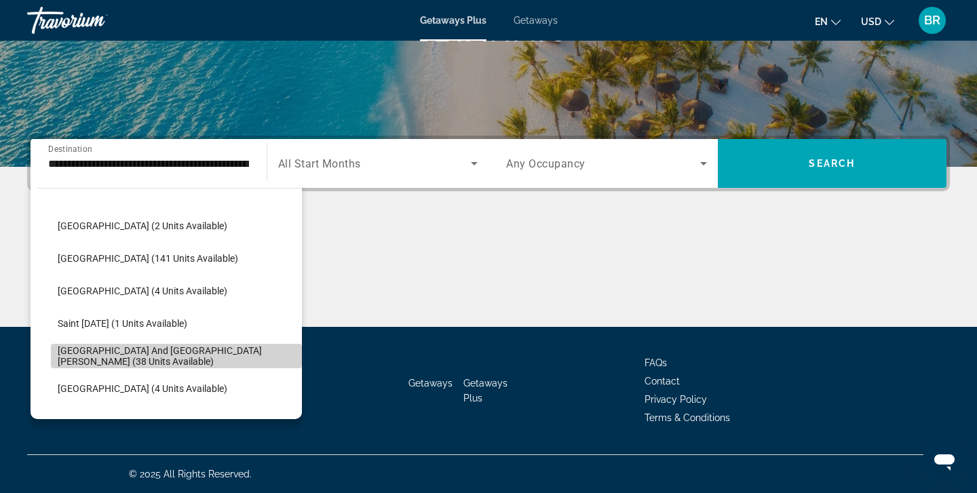
click at [102, 356] on span "[GEOGRAPHIC_DATA] and [GEOGRAPHIC_DATA][PERSON_NAME] (38 units available)" at bounding box center [177, 357] width 238 height 22
type input "**********"
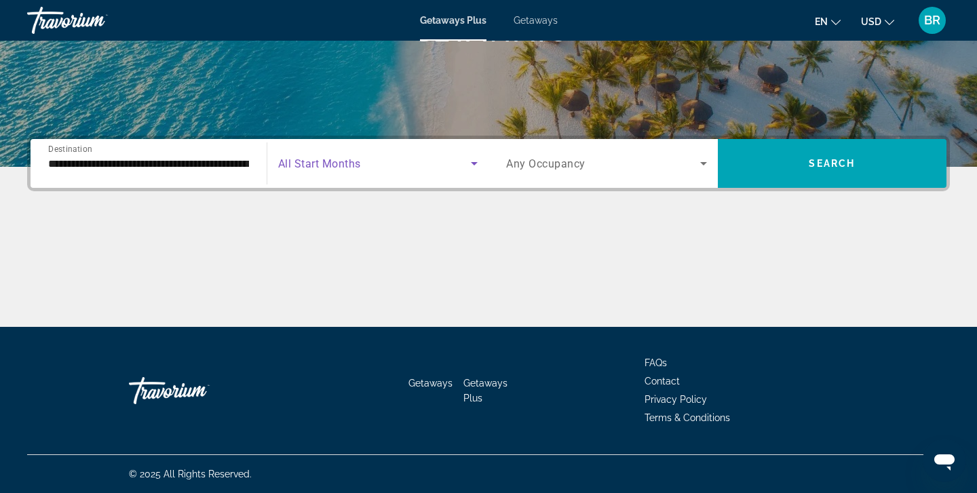
click at [478, 162] on icon "Search widget" at bounding box center [474, 163] width 16 height 16
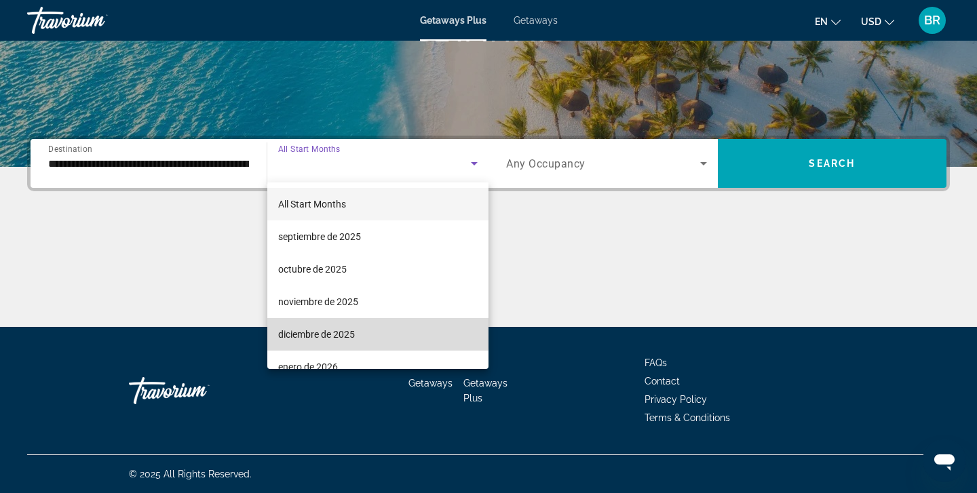
click at [311, 333] on span "diciembre de 2025" at bounding box center [316, 335] width 77 height 16
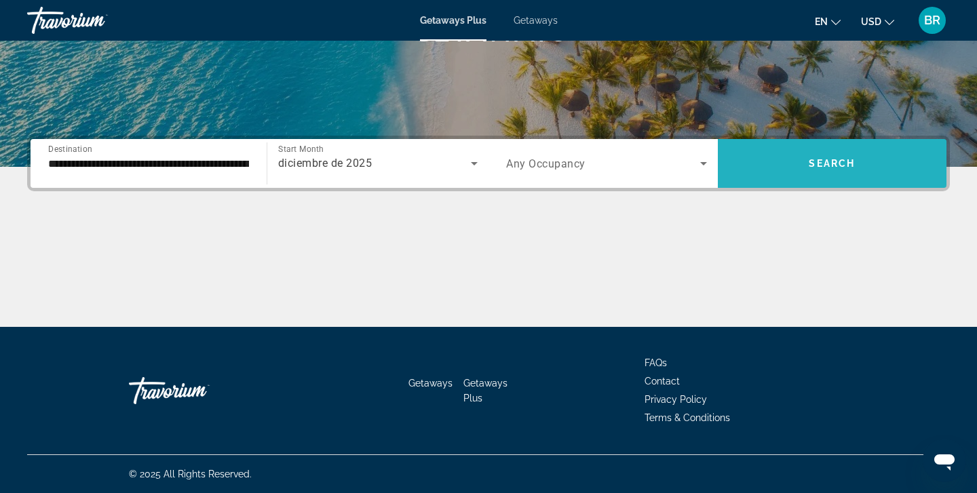
click at [836, 162] on span "Search" at bounding box center [832, 163] width 46 height 11
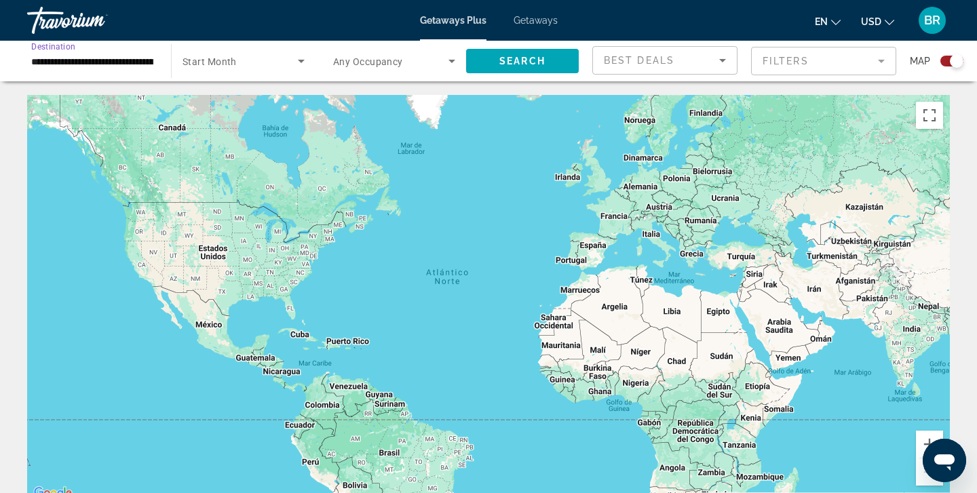
click at [76, 63] on input "**********" at bounding box center [92, 62] width 122 height 16
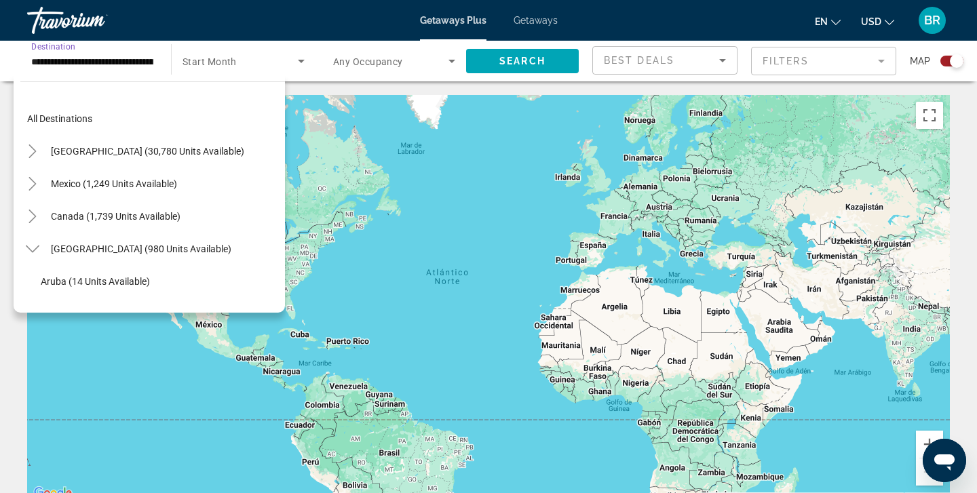
scroll to position [276, 0]
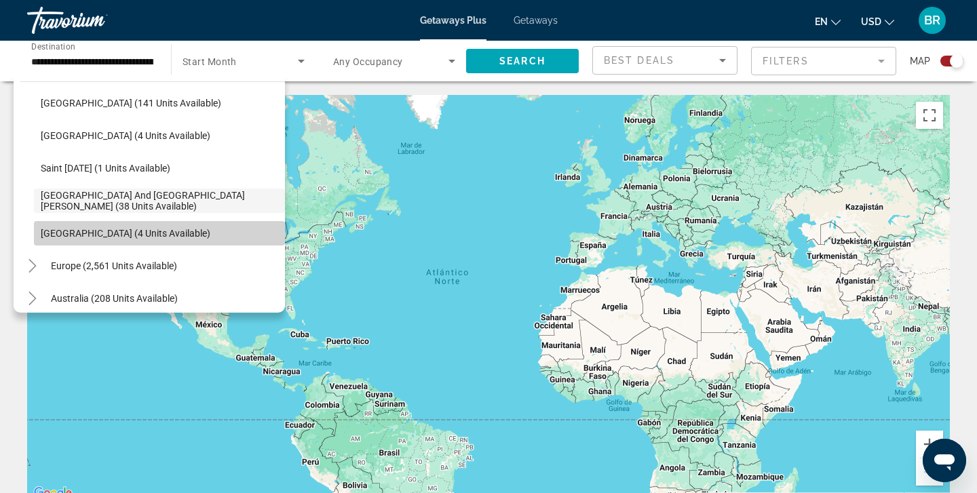
click at [78, 234] on span "[GEOGRAPHIC_DATA] (4 units available)" at bounding box center [126, 233] width 170 height 11
type input "**********"
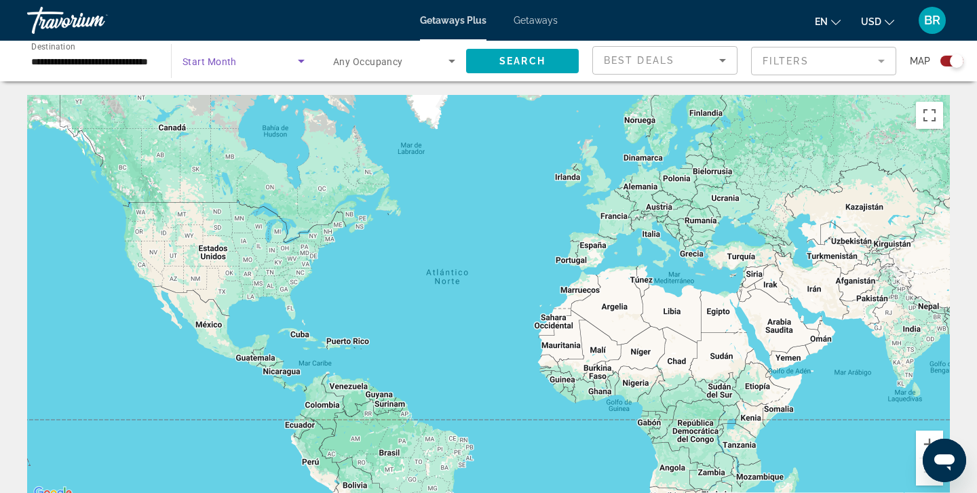
click at [302, 62] on icon "Search widget" at bounding box center [301, 61] width 7 height 3
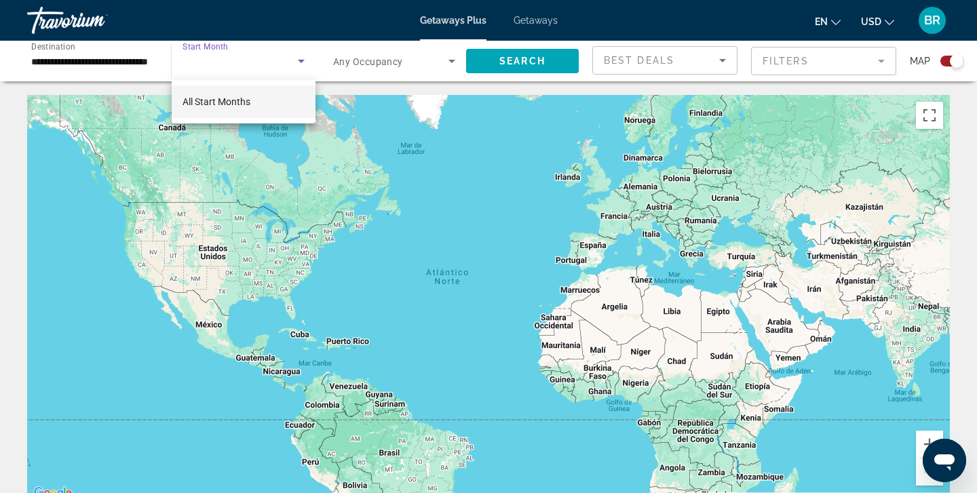
click at [366, 157] on div at bounding box center [488, 246] width 977 height 493
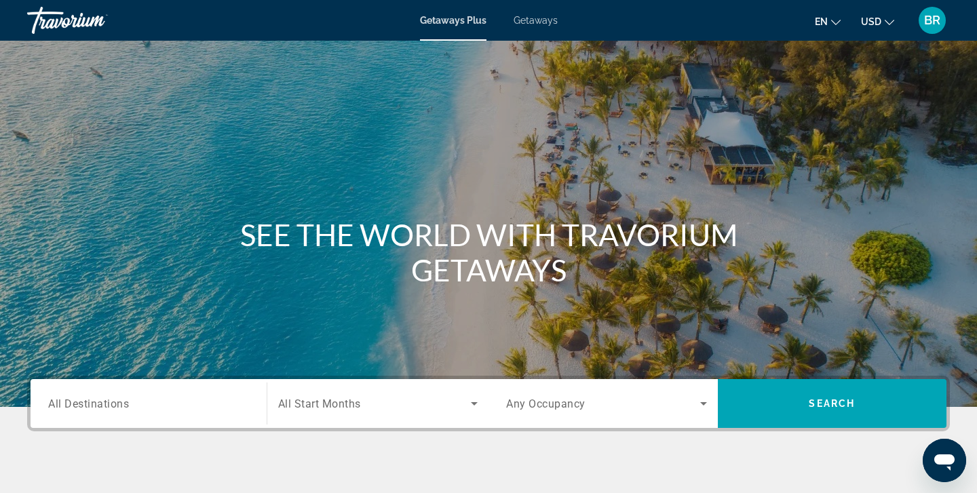
click at [71, 398] on span "All Destinations" at bounding box center [88, 403] width 81 height 13
click at [71, 398] on input "Destination All Destinations" at bounding box center [148, 404] width 201 height 16
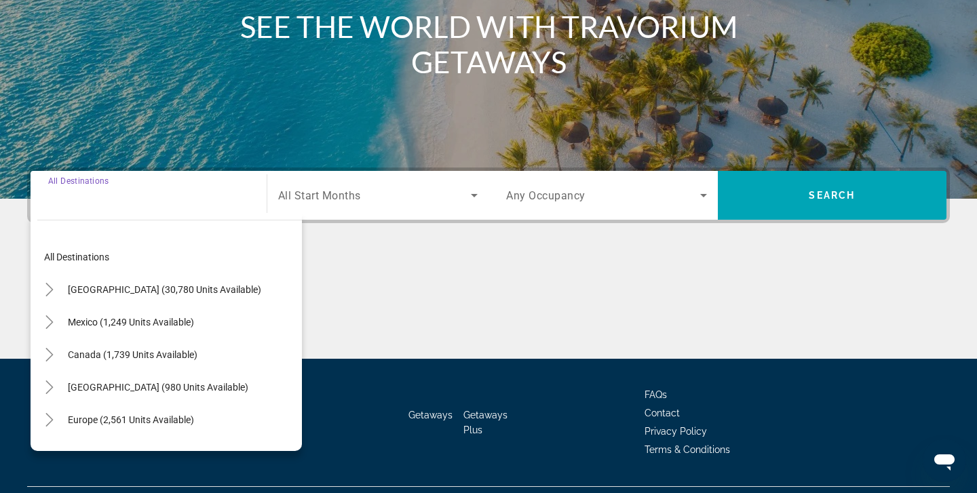
scroll to position [240, 0]
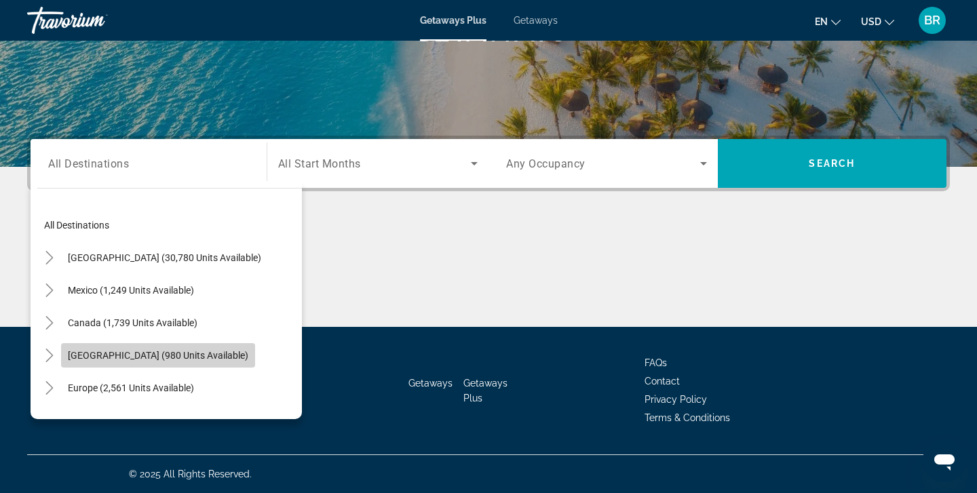
click at [74, 354] on span "[GEOGRAPHIC_DATA] (980 units available)" at bounding box center [158, 355] width 181 height 11
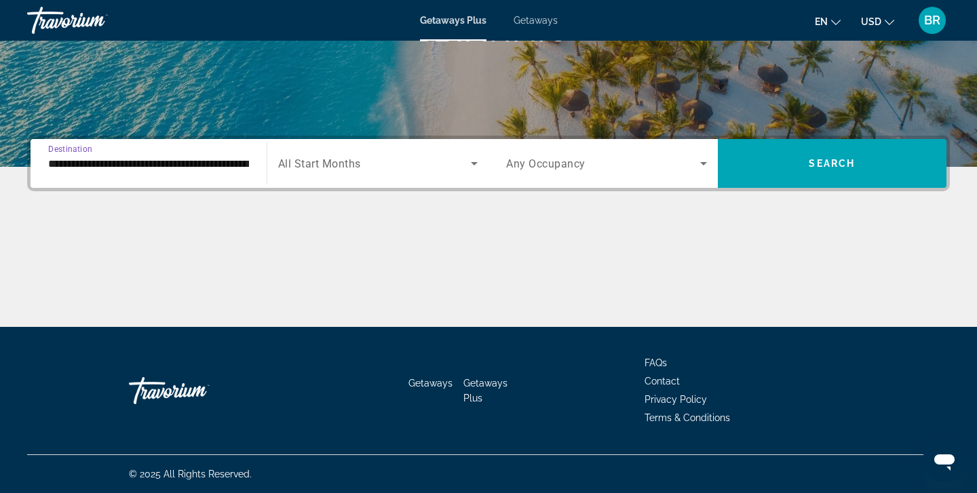
click at [111, 164] on input "**********" at bounding box center [148, 164] width 201 height 16
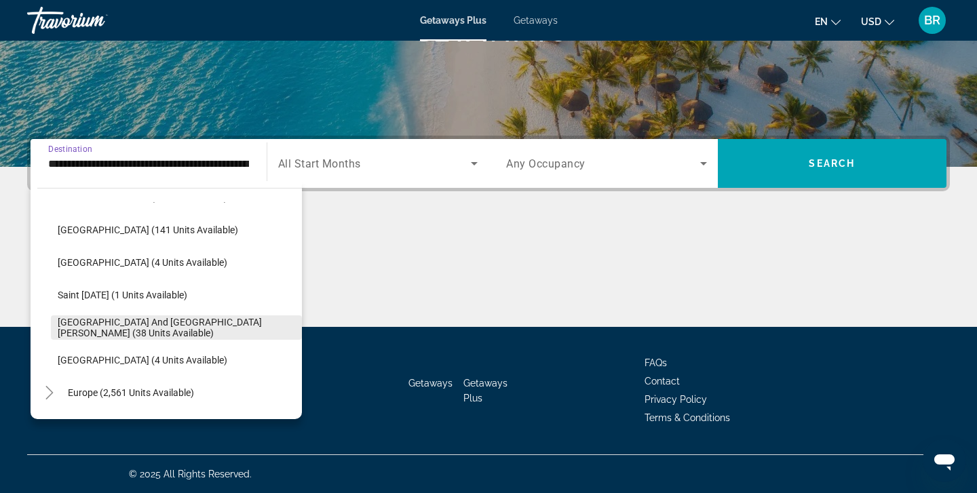
scroll to position [259, 0]
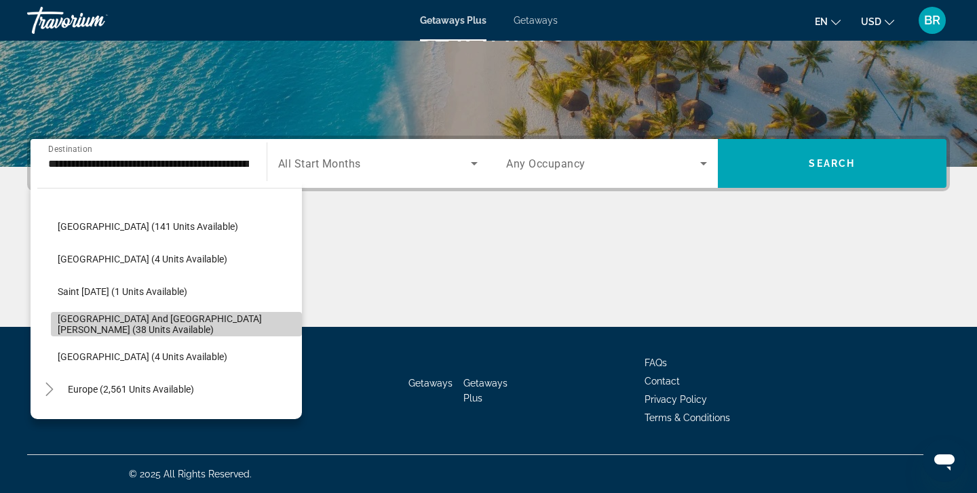
click at [122, 322] on span "[GEOGRAPHIC_DATA] and [GEOGRAPHIC_DATA][PERSON_NAME] (38 units available)" at bounding box center [177, 325] width 238 height 22
type input "**********"
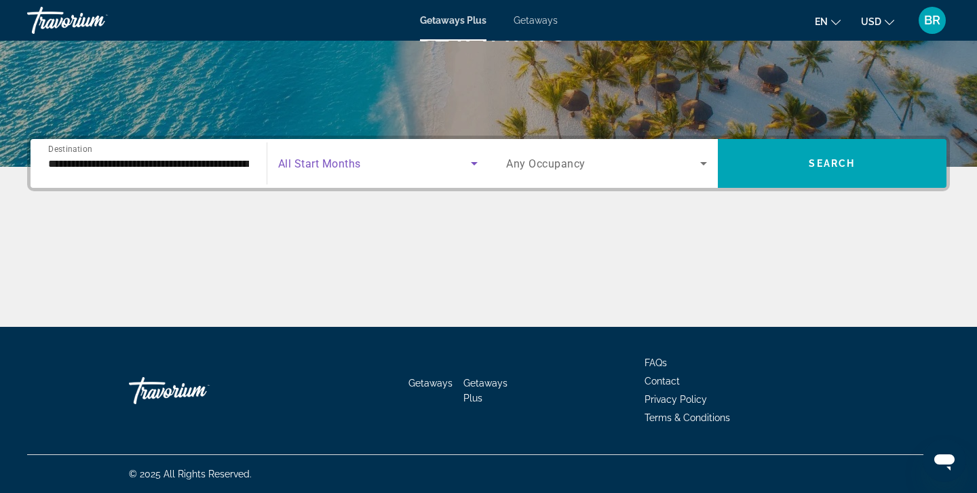
click at [473, 164] on icon "Search widget" at bounding box center [474, 163] width 7 height 3
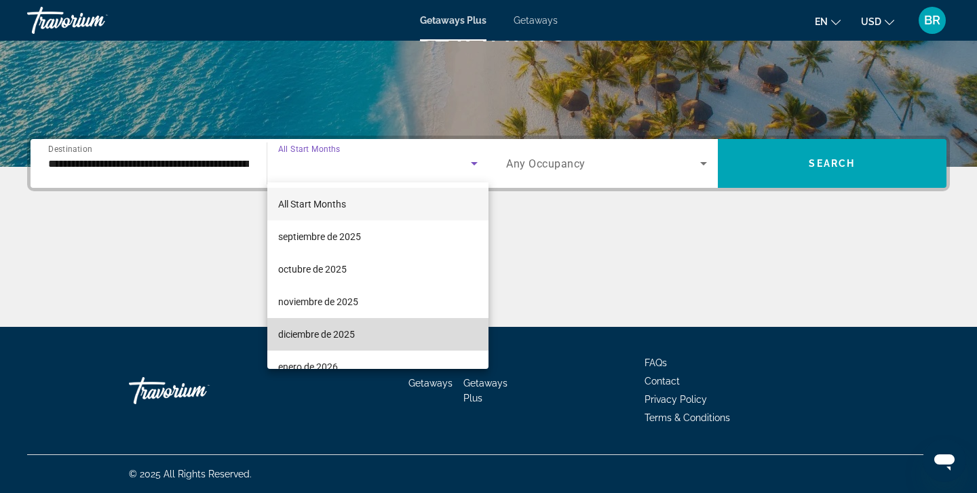
click at [312, 334] on span "diciembre de 2025" at bounding box center [316, 335] width 77 height 16
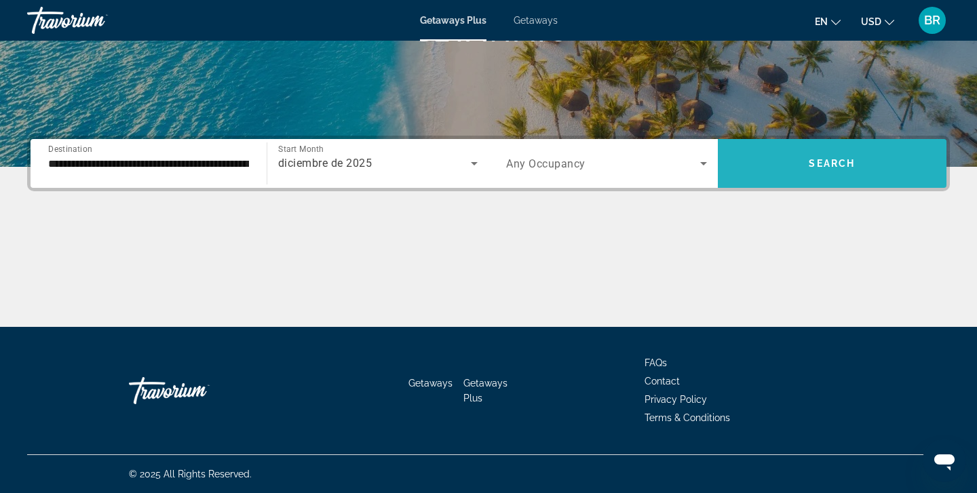
click at [834, 163] on span "Search" at bounding box center [832, 163] width 46 height 11
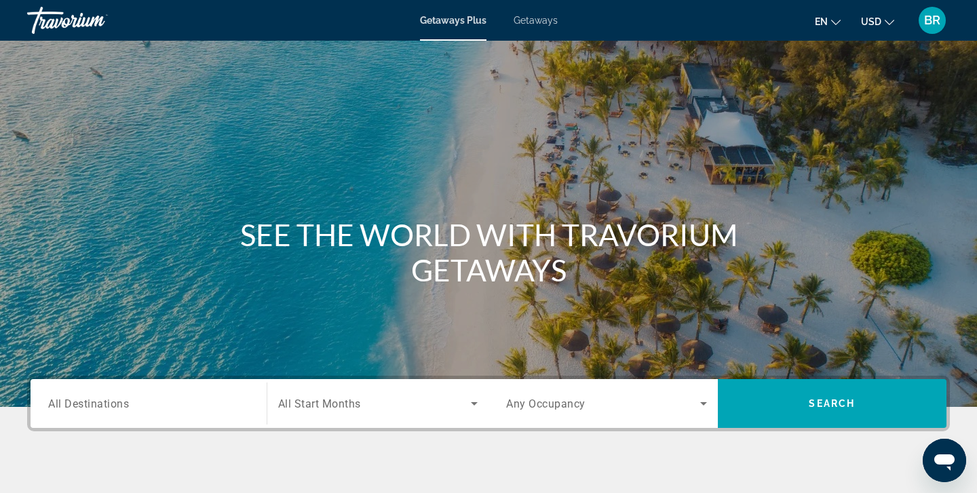
click at [73, 405] on span "All Destinations" at bounding box center [88, 403] width 81 height 13
click at [73, 405] on input "Destination All Destinations" at bounding box center [148, 404] width 201 height 16
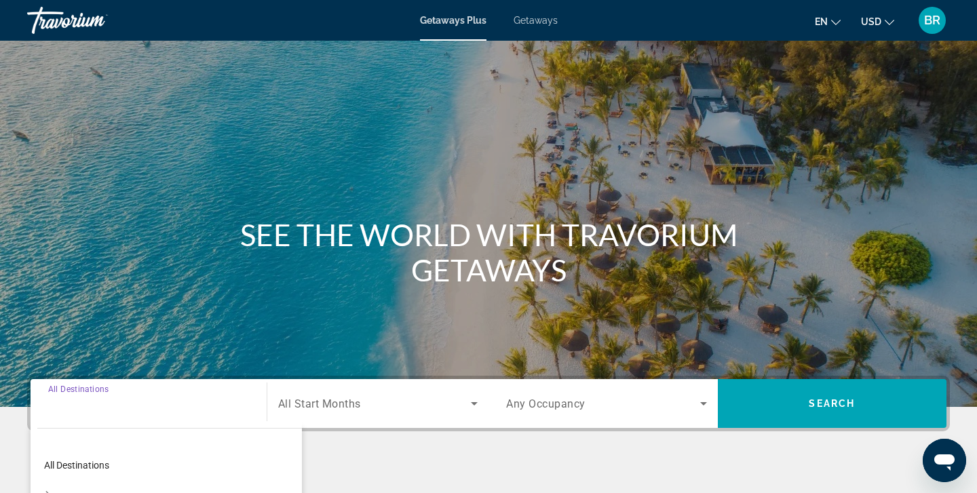
scroll to position [240, 0]
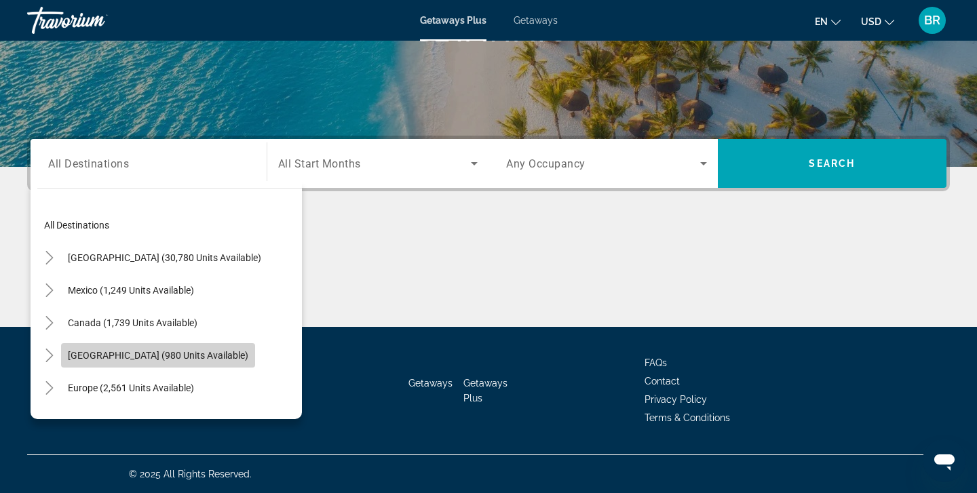
click at [79, 358] on span "[GEOGRAPHIC_DATA] (980 units available)" at bounding box center [158, 355] width 181 height 11
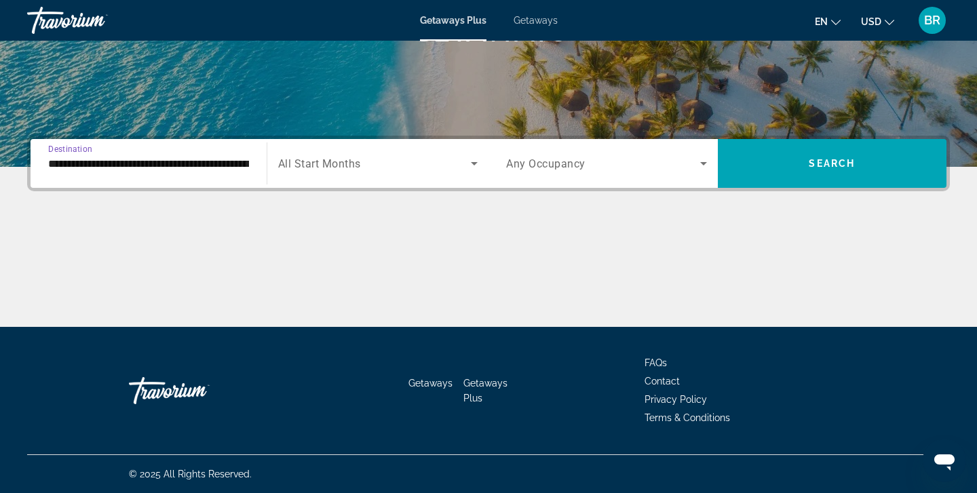
click at [62, 162] on input "**********" at bounding box center [148, 164] width 201 height 16
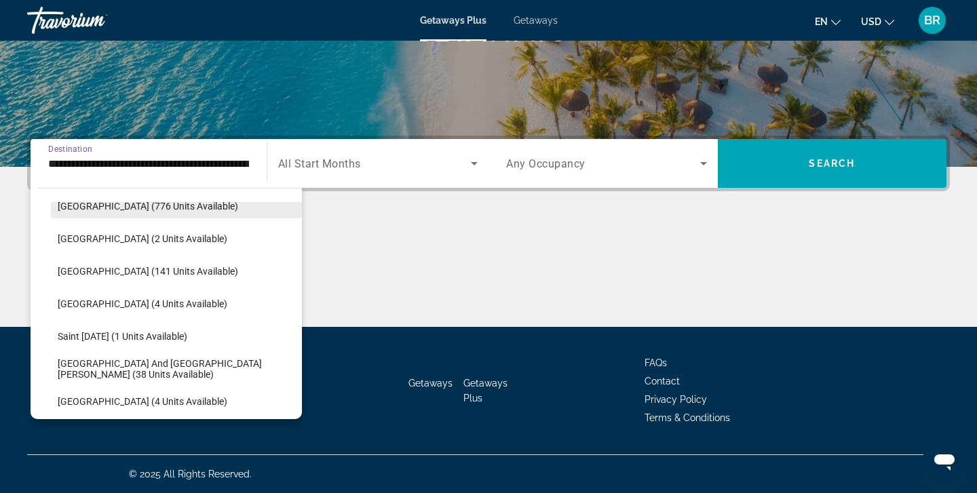
scroll to position [217, 0]
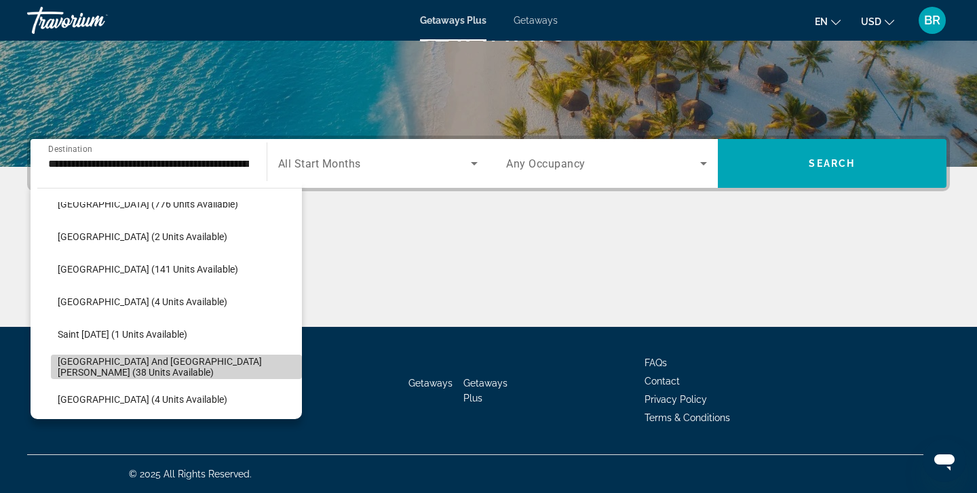
click at [110, 368] on span "[GEOGRAPHIC_DATA] and [GEOGRAPHIC_DATA][PERSON_NAME] (38 units available)" at bounding box center [177, 367] width 238 height 22
type input "**********"
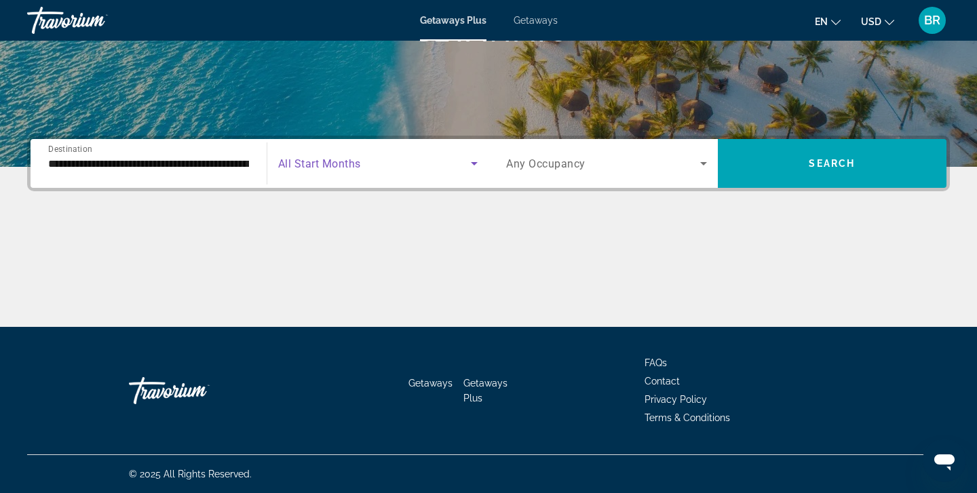
click at [475, 164] on icon "Search widget" at bounding box center [474, 163] width 7 height 3
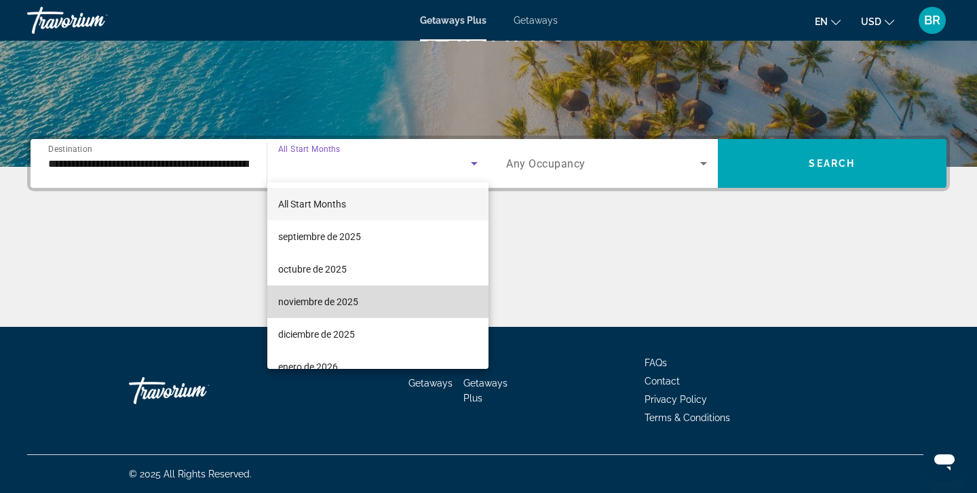
click at [308, 304] on span "noviembre de 2025" at bounding box center [318, 302] width 80 height 16
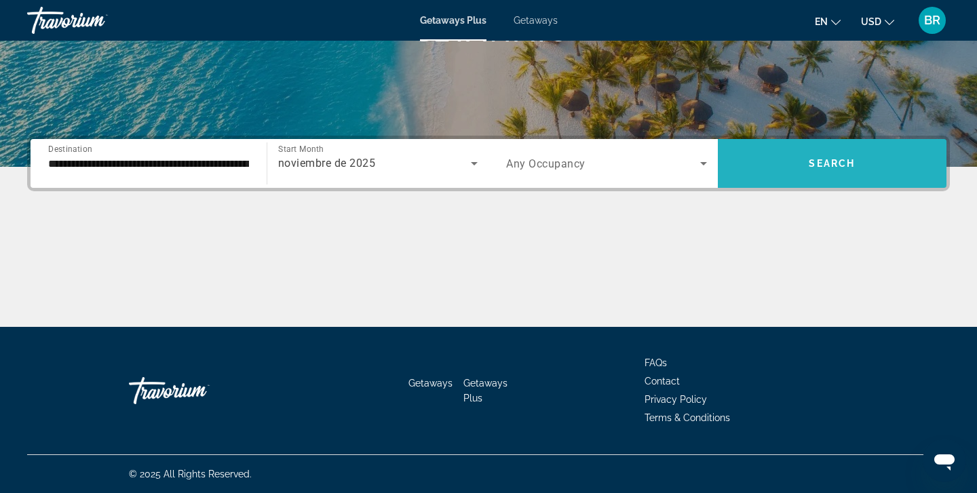
click at [829, 162] on span "Search" at bounding box center [832, 163] width 46 height 11
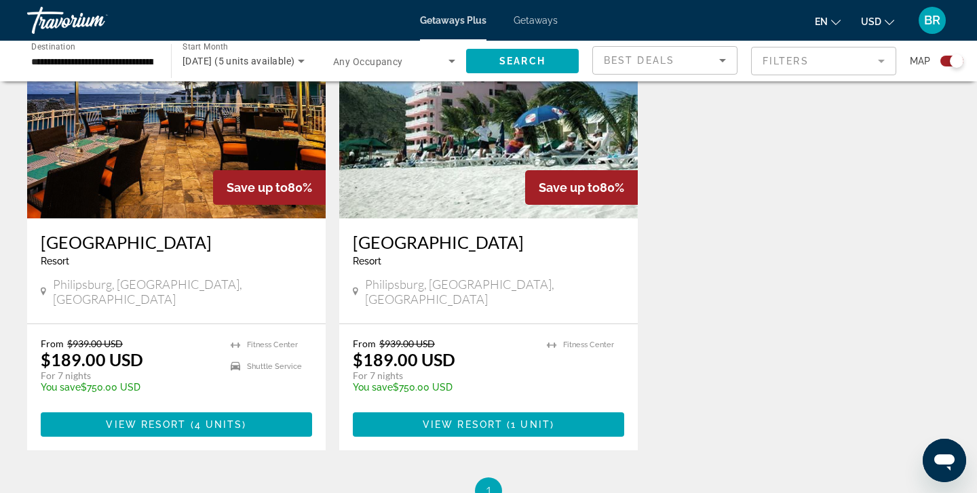
scroll to position [548, 0]
click at [141, 164] on img "Main content" at bounding box center [176, 109] width 299 height 217
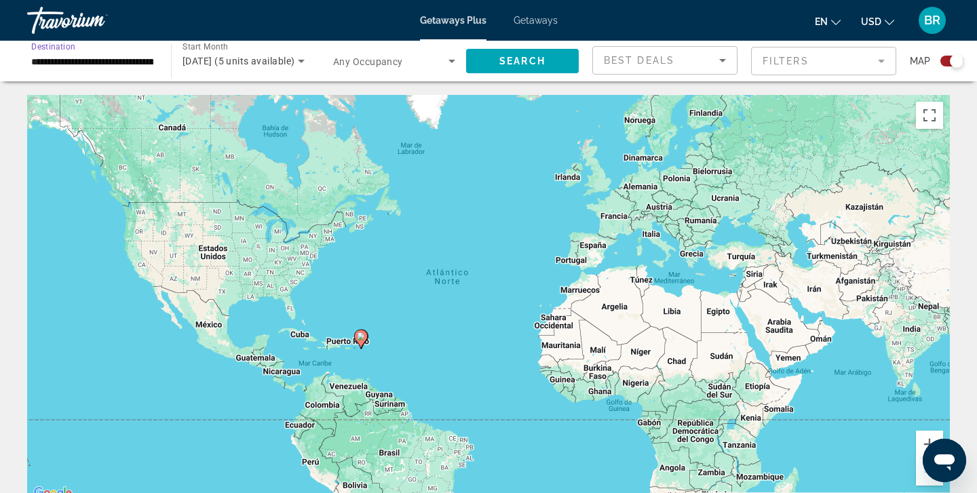
click at [80, 62] on input "**********" at bounding box center [92, 62] width 122 height 16
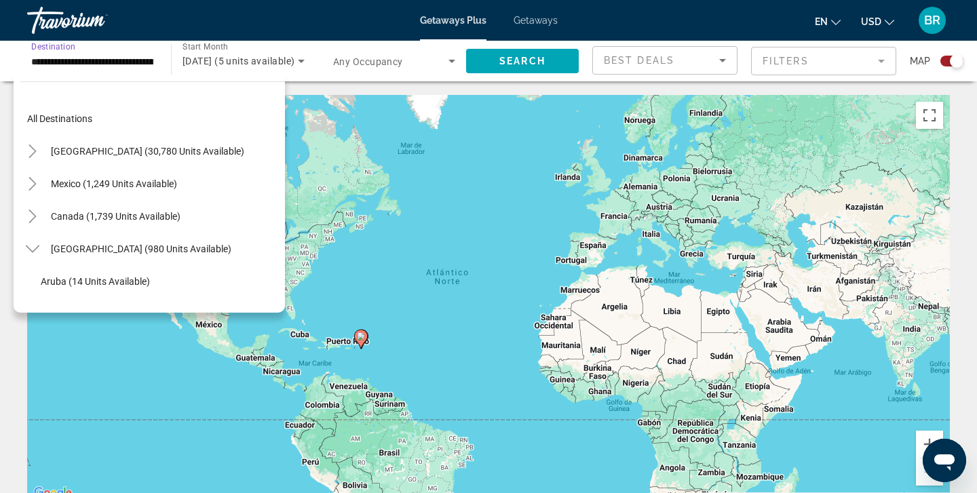
scroll to position [276, 0]
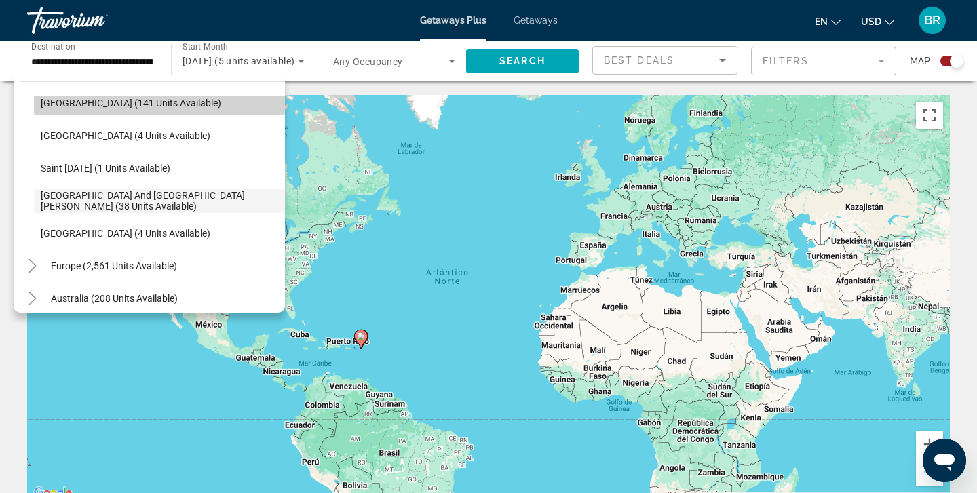
click at [81, 102] on span "[GEOGRAPHIC_DATA] (141 units available)" at bounding box center [131, 103] width 181 height 11
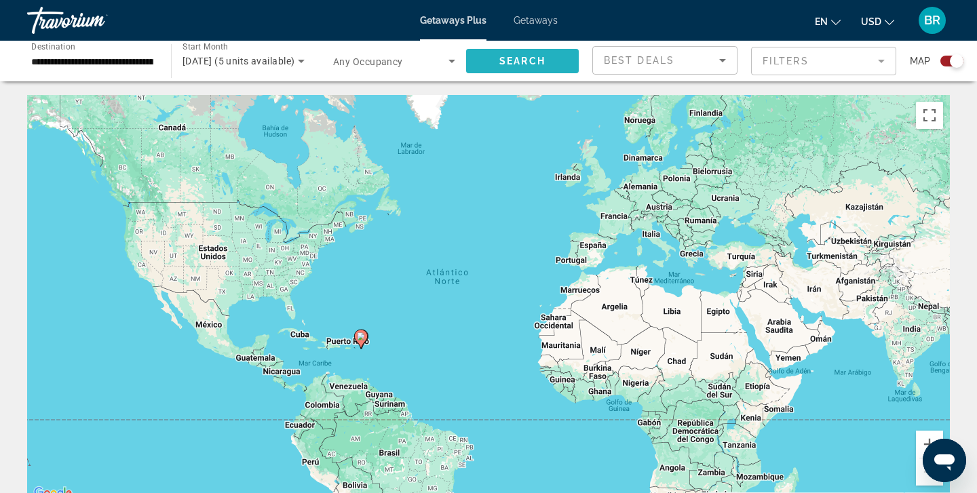
click at [525, 58] on span "Search" at bounding box center [523, 61] width 46 height 11
click at [85, 58] on input "**********" at bounding box center [92, 62] width 122 height 16
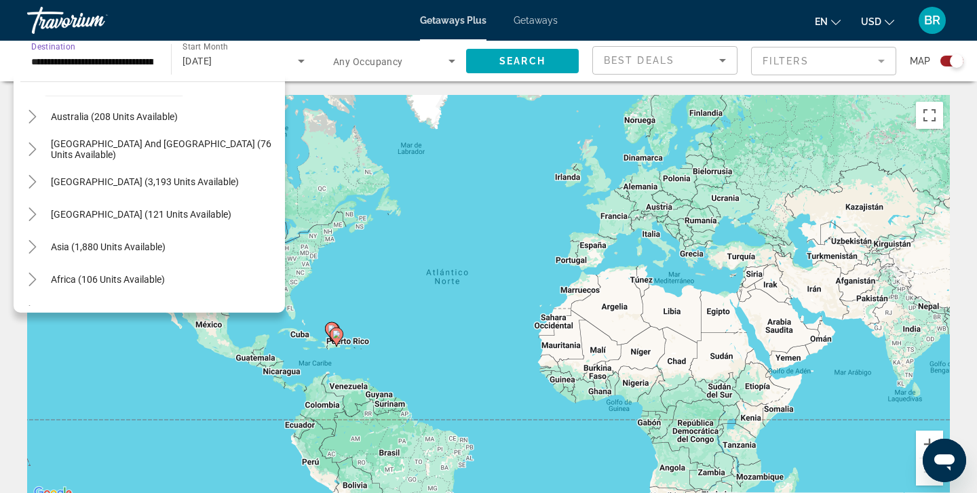
scroll to position [461, 0]
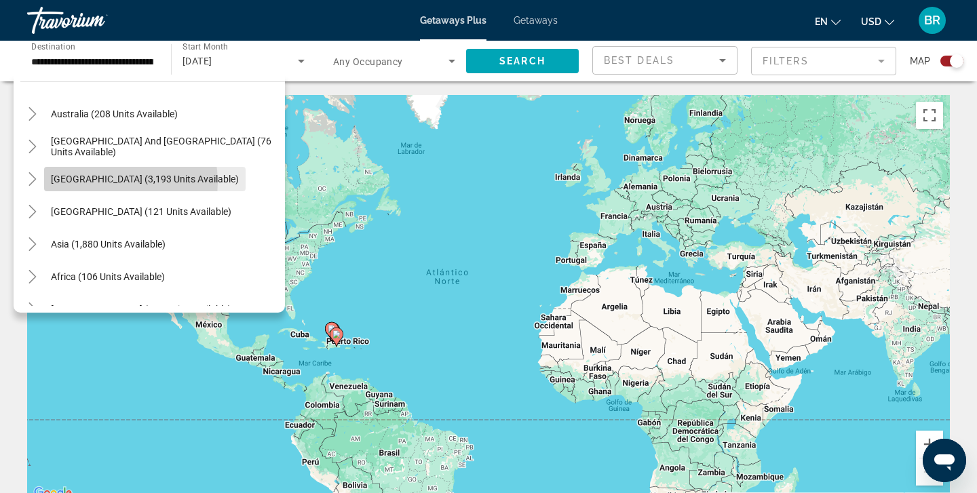
click at [96, 183] on span "[GEOGRAPHIC_DATA] (3,193 units available)" at bounding box center [145, 179] width 188 height 11
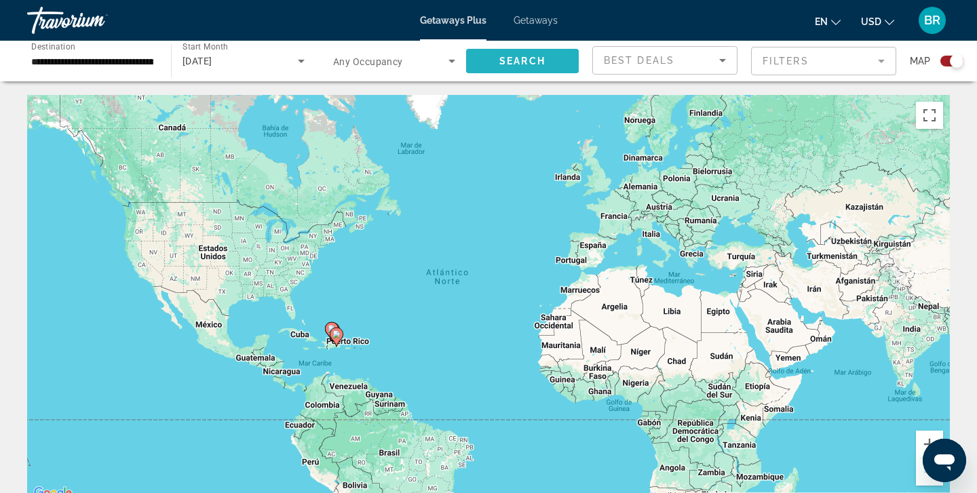
click at [521, 58] on span "Search" at bounding box center [523, 61] width 46 height 11
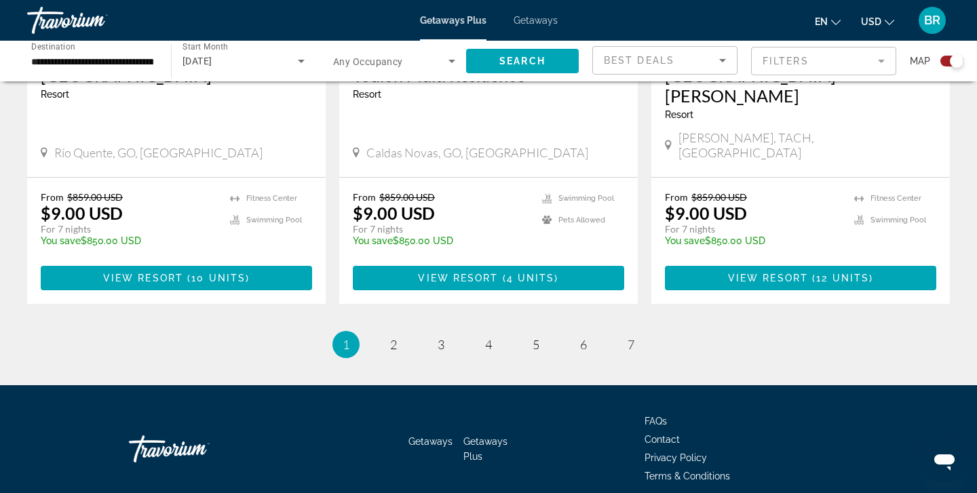
scroll to position [2144, 0]
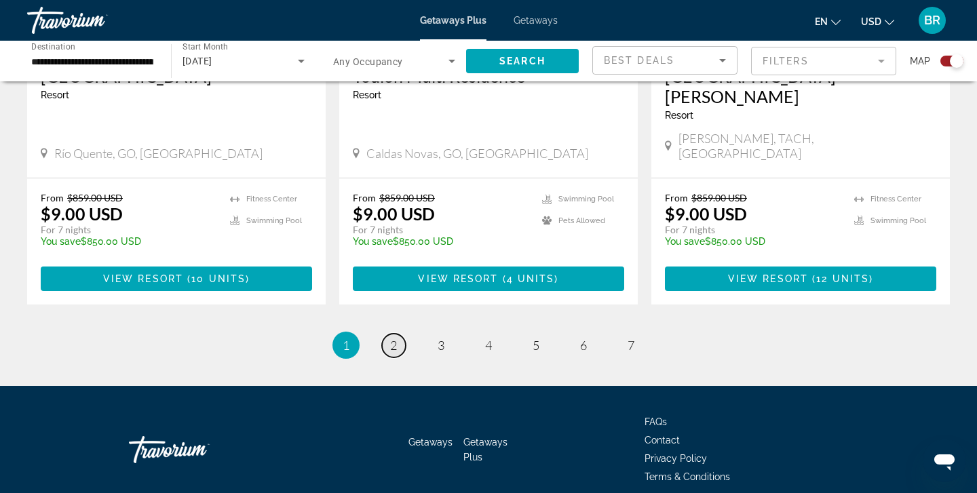
click at [394, 338] on span "2" at bounding box center [393, 345] width 7 height 15
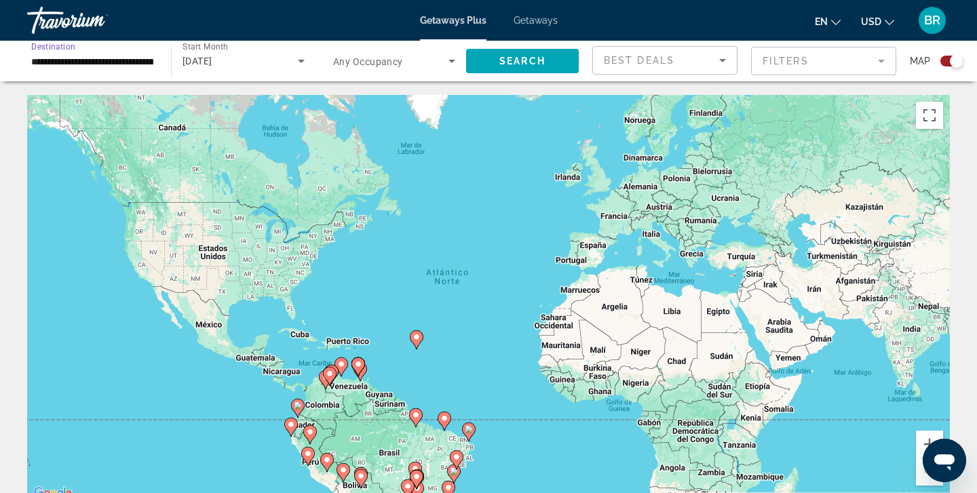
click at [68, 60] on input "**********" at bounding box center [92, 62] width 122 height 16
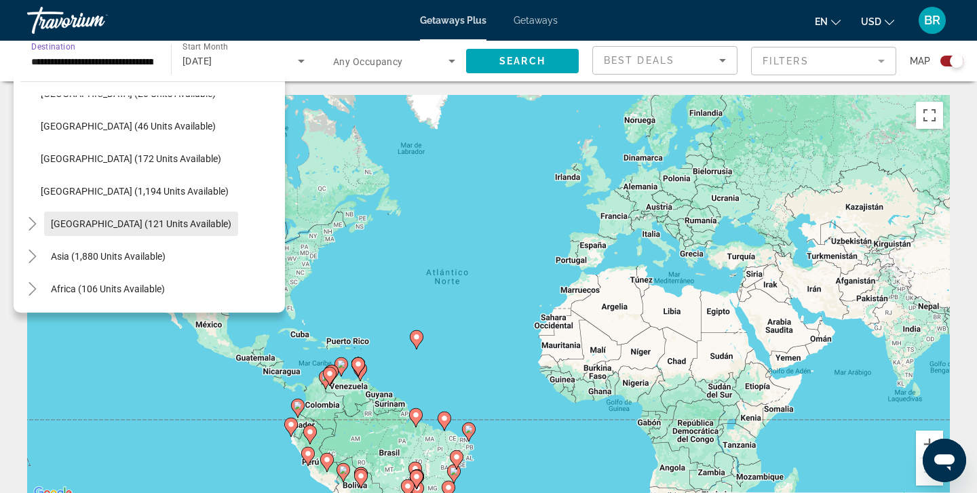
scroll to position [453, 0]
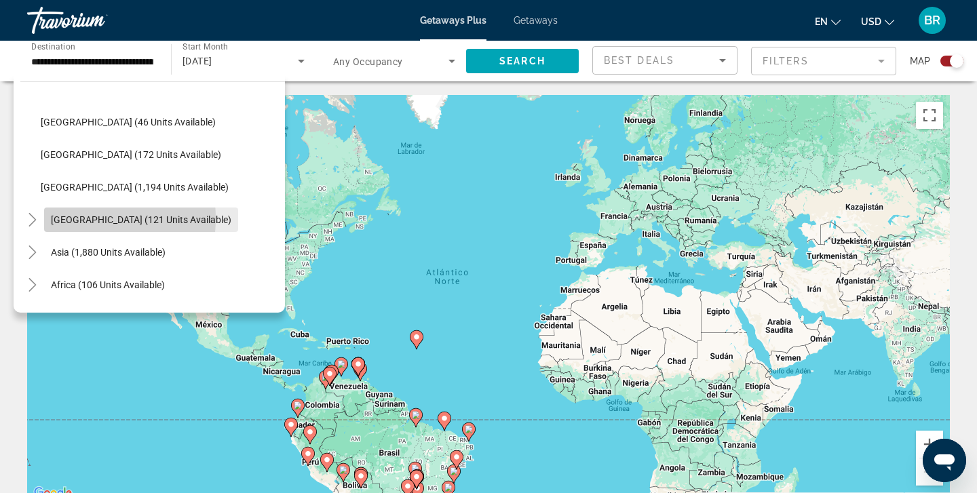
click at [75, 219] on span "[GEOGRAPHIC_DATA] (121 units available)" at bounding box center [141, 220] width 181 height 11
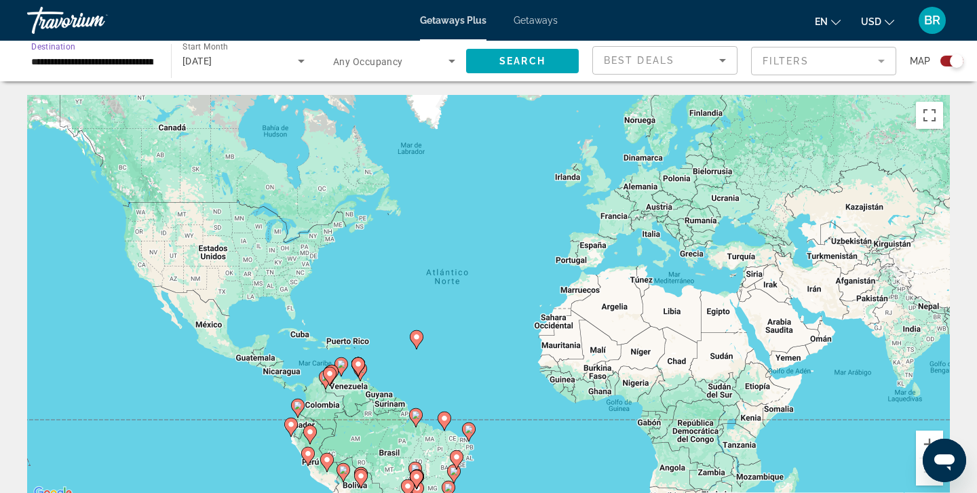
click at [69, 62] on input "**********" at bounding box center [92, 62] width 122 height 16
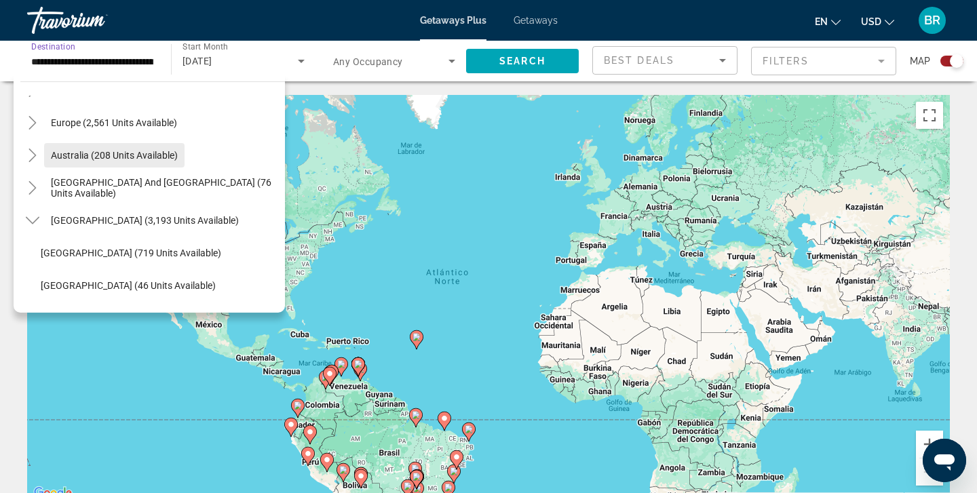
scroll to position [160, 0]
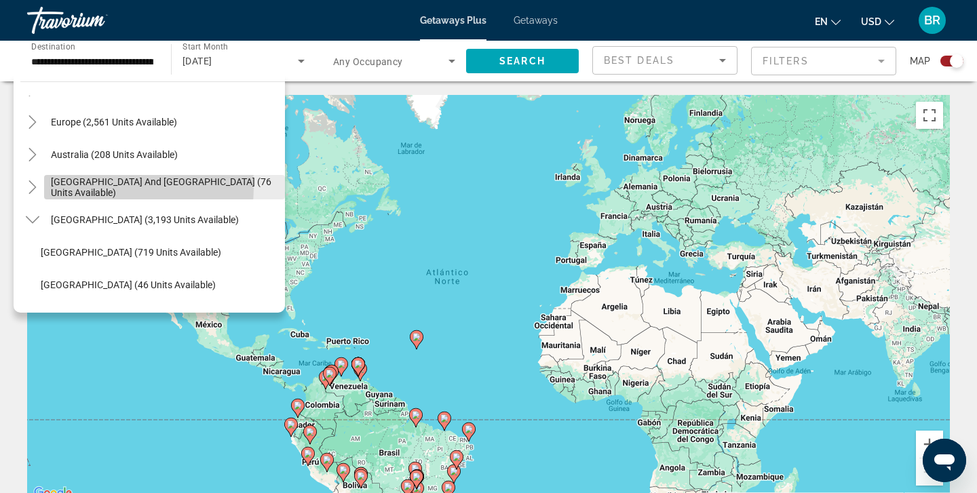
click at [57, 186] on span "[GEOGRAPHIC_DATA] and [GEOGRAPHIC_DATA] (76 units available)" at bounding box center [164, 187] width 227 height 22
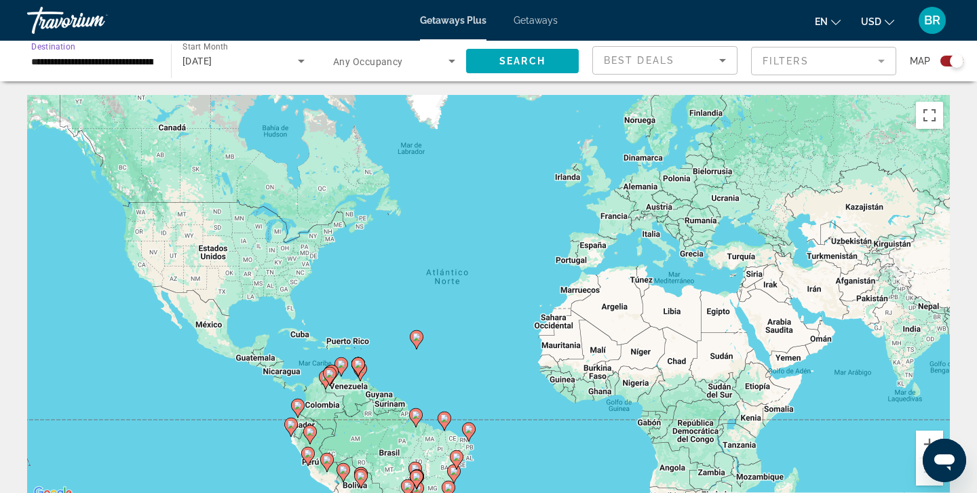
click at [60, 62] on input "**********" at bounding box center [92, 62] width 122 height 16
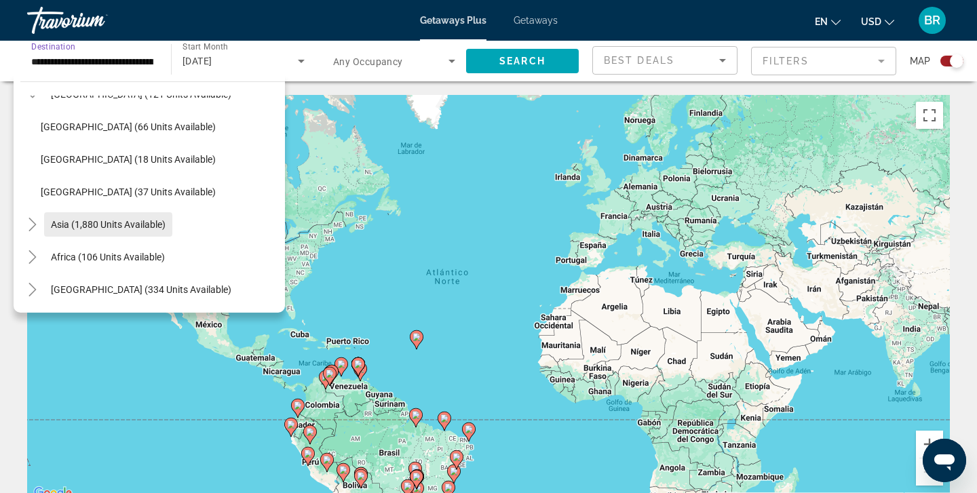
scroll to position [0, 0]
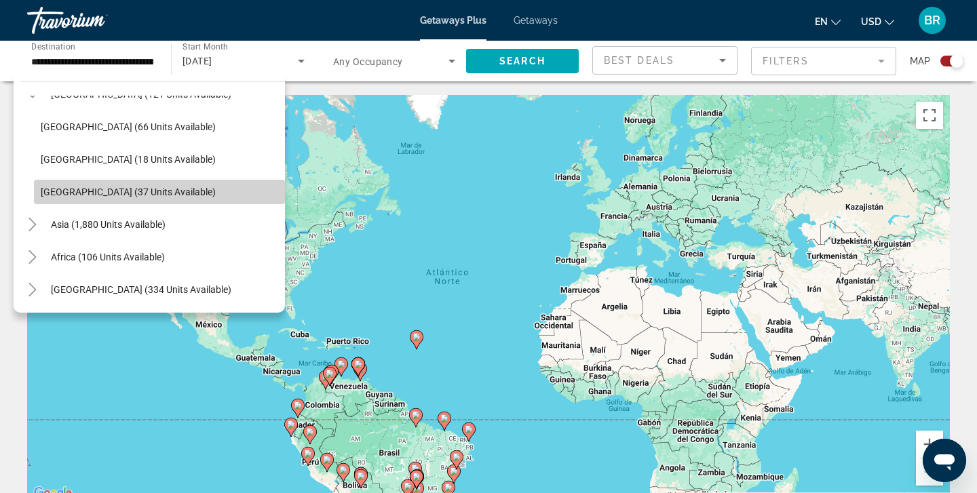
click at [66, 190] on span "[GEOGRAPHIC_DATA] (37 units available)" at bounding box center [128, 192] width 175 height 11
type input "**********"
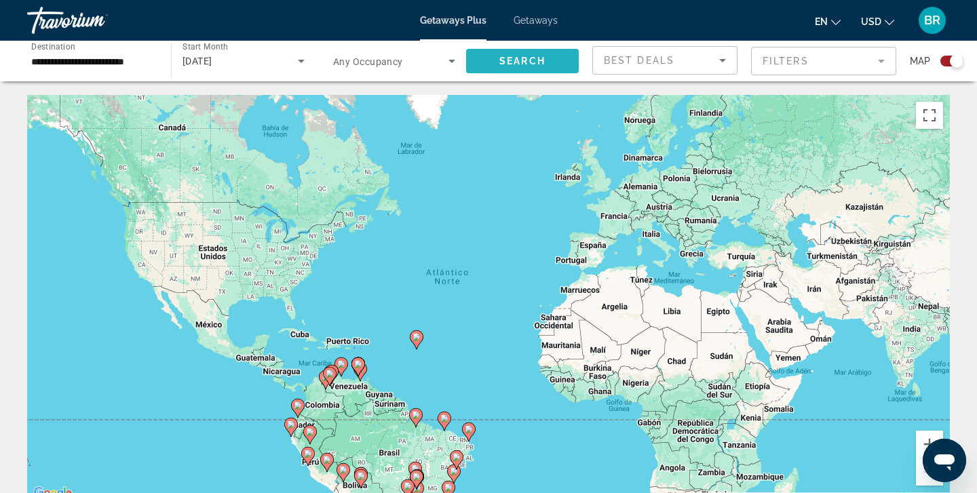
click at [519, 60] on span "Search" at bounding box center [523, 61] width 46 height 11
